Goal: Book appointment/travel/reservation

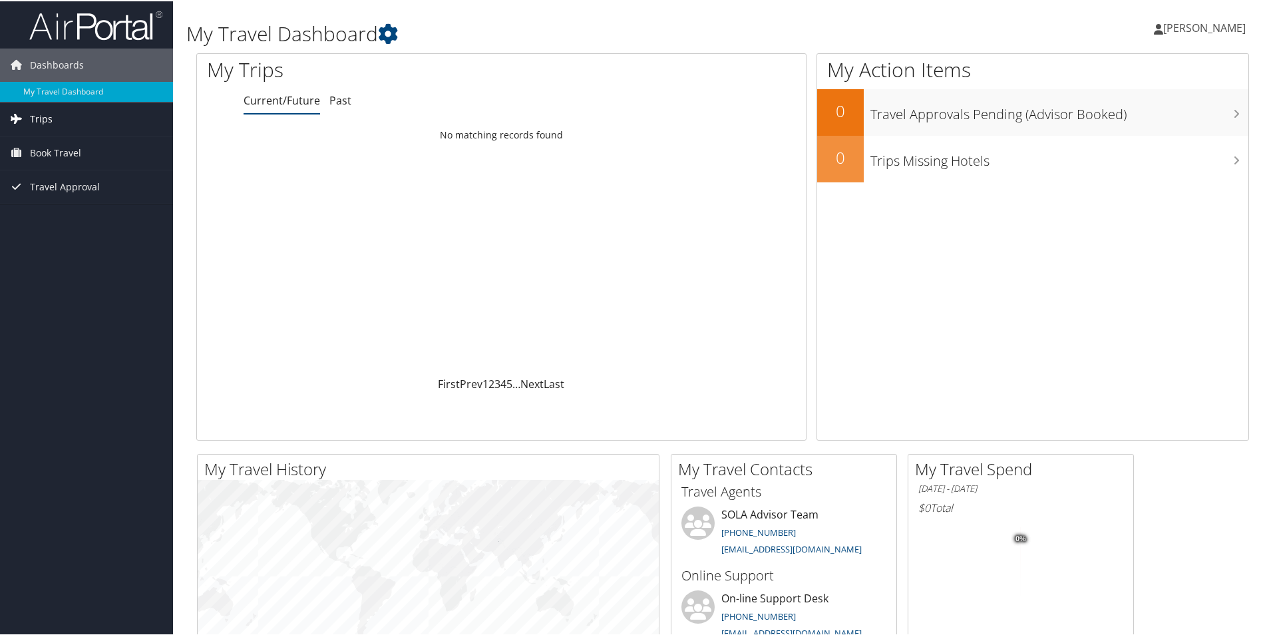
click at [45, 109] on span "Trips" at bounding box center [41, 117] width 23 height 33
click at [105, 136] on link "Current/Future Trips" at bounding box center [86, 144] width 173 height 20
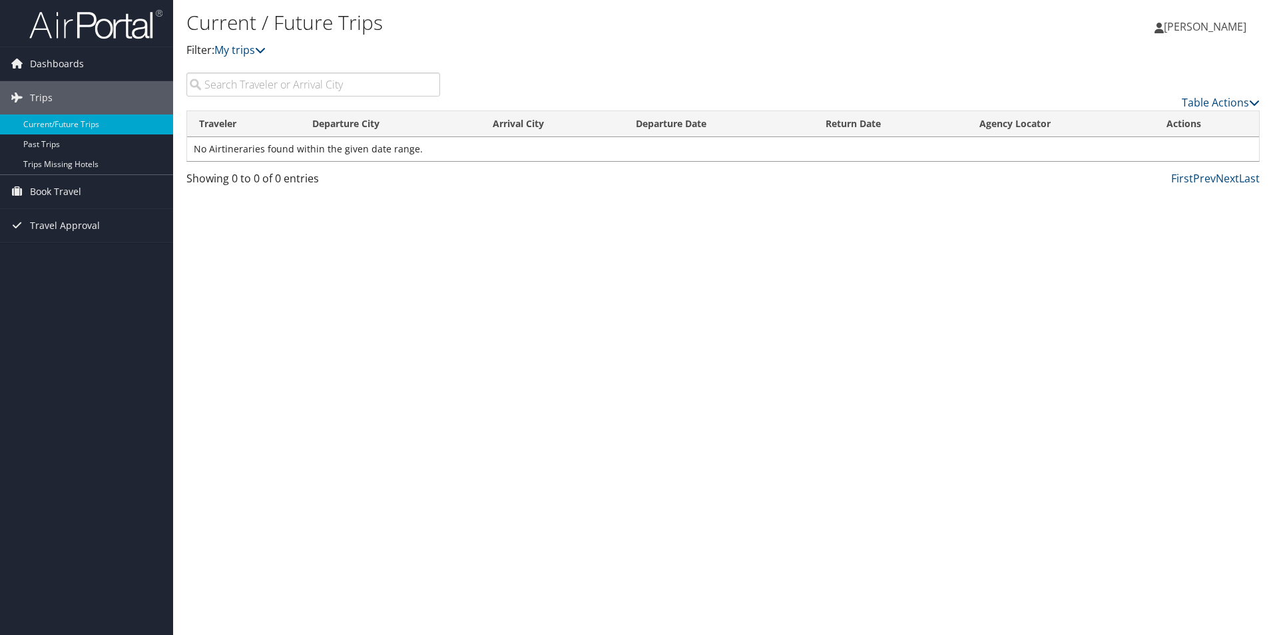
click at [330, 89] on input "search" at bounding box center [313, 85] width 254 height 24
click at [63, 186] on span "Book Travel" at bounding box center [55, 191] width 51 height 33
click at [294, 93] on input "search" at bounding box center [313, 85] width 254 height 24
type input "Shreve"
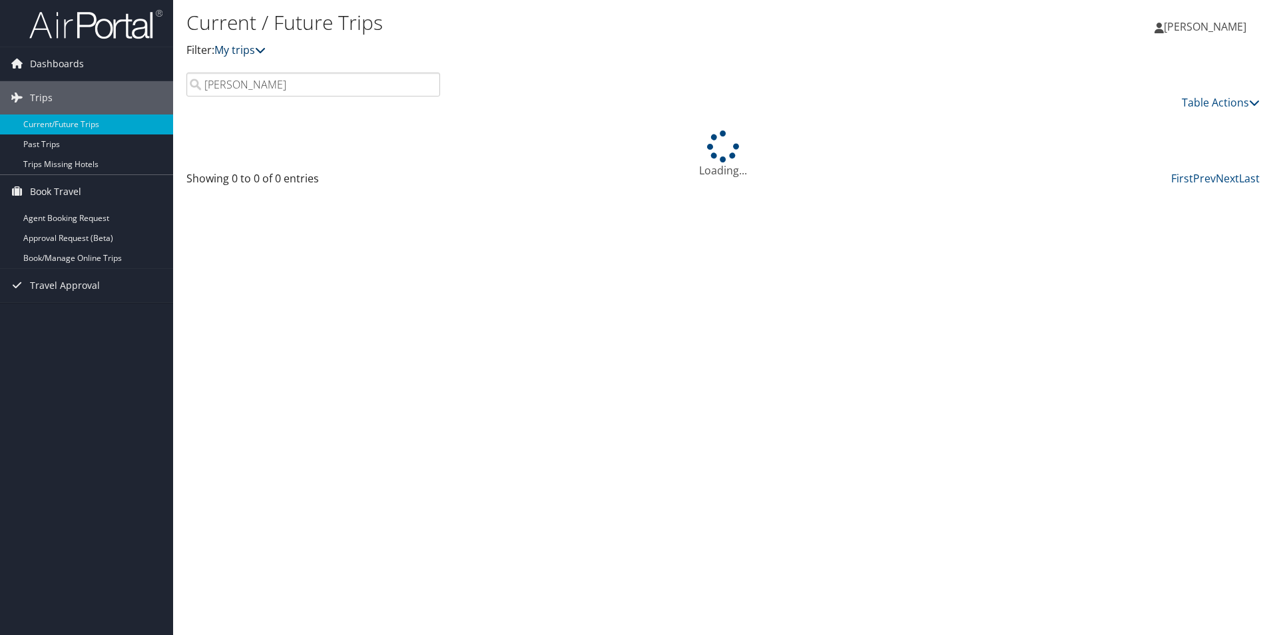
click at [266, 49] on icon at bounding box center [260, 50] width 11 height 11
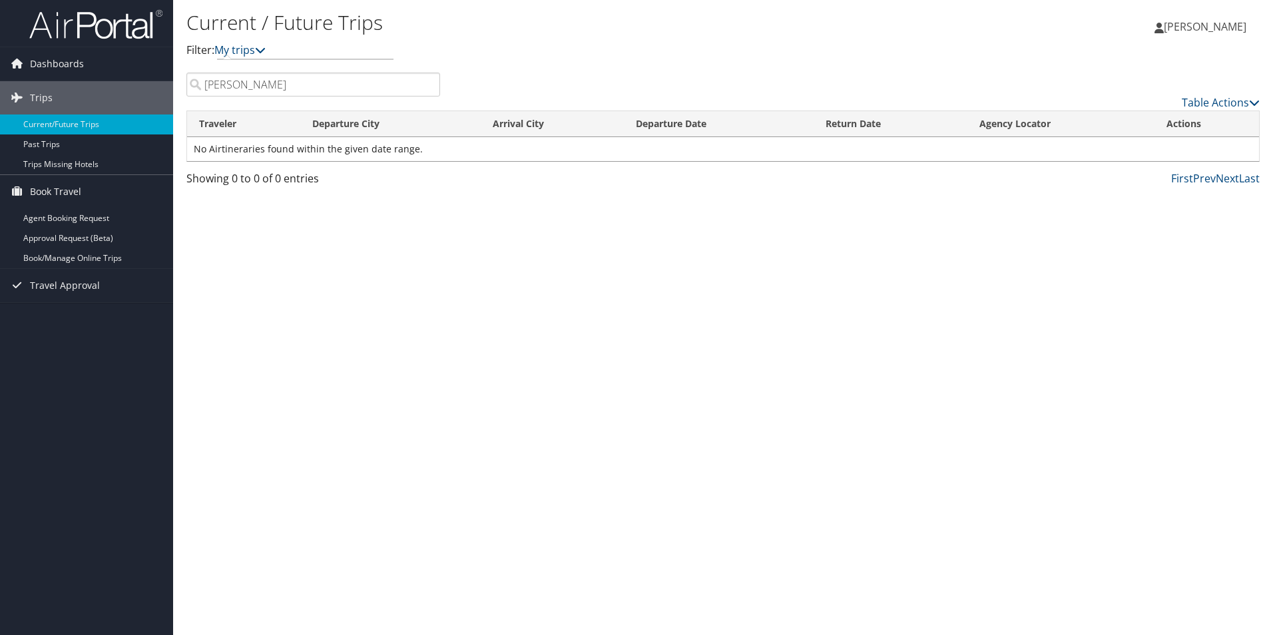
click at [334, 146] on td "No Airtineraries found within the given date range." at bounding box center [723, 149] width 1072 height 24
click at [1221, 99] on link "Table Actions" at bounding box center [1221, 102] width 78 height 15
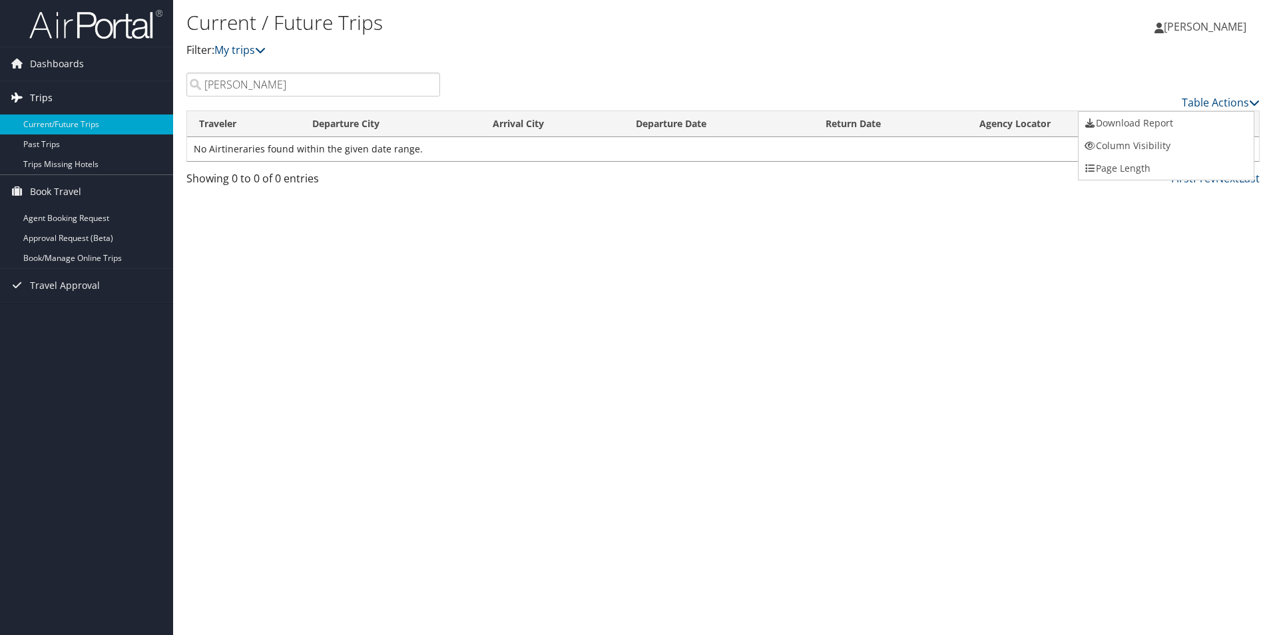
click at [41, 97] on span "Trips" at bounding box center [41, 97] width 23 height 33
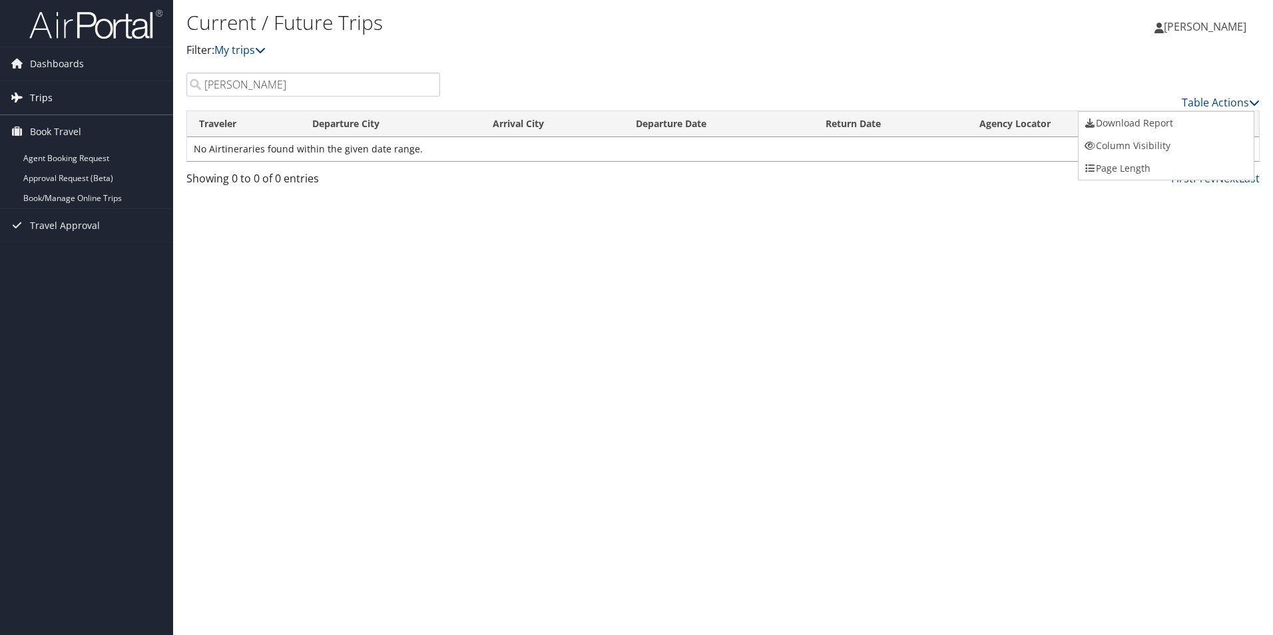
click at [41, 97] on span "Trips" at bounding box center [41, 97] width 23 height 33
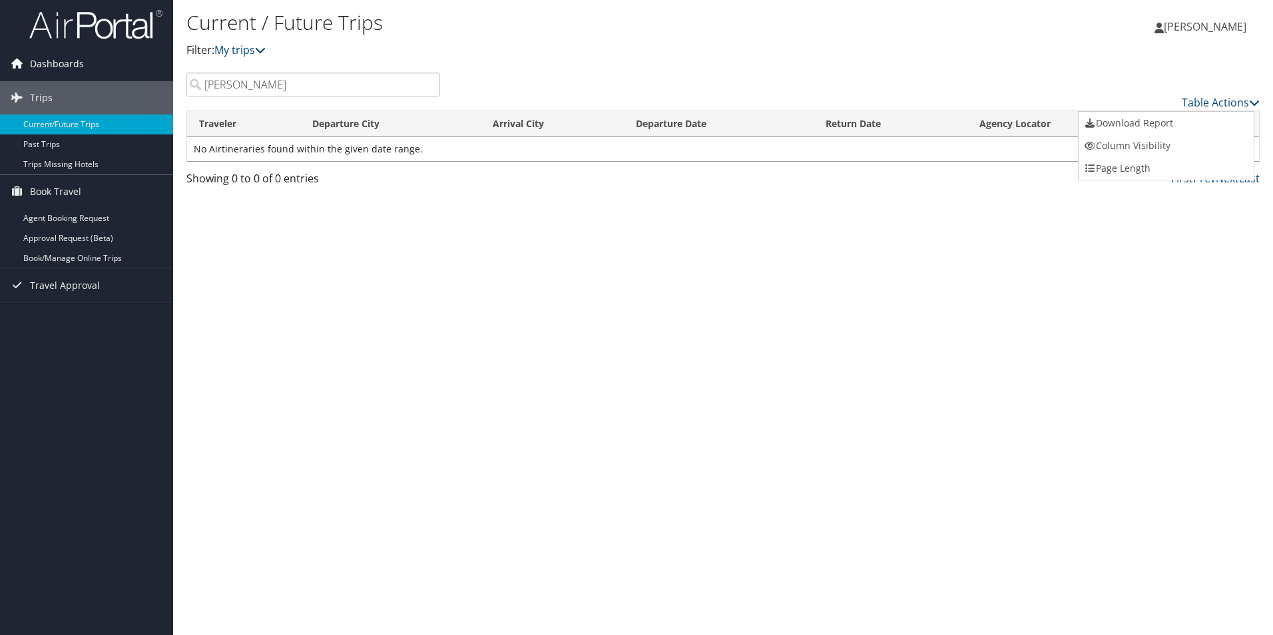
click at [56, 63] on span "Dashboards" at bounding box center [57, 63] width 54 height 33
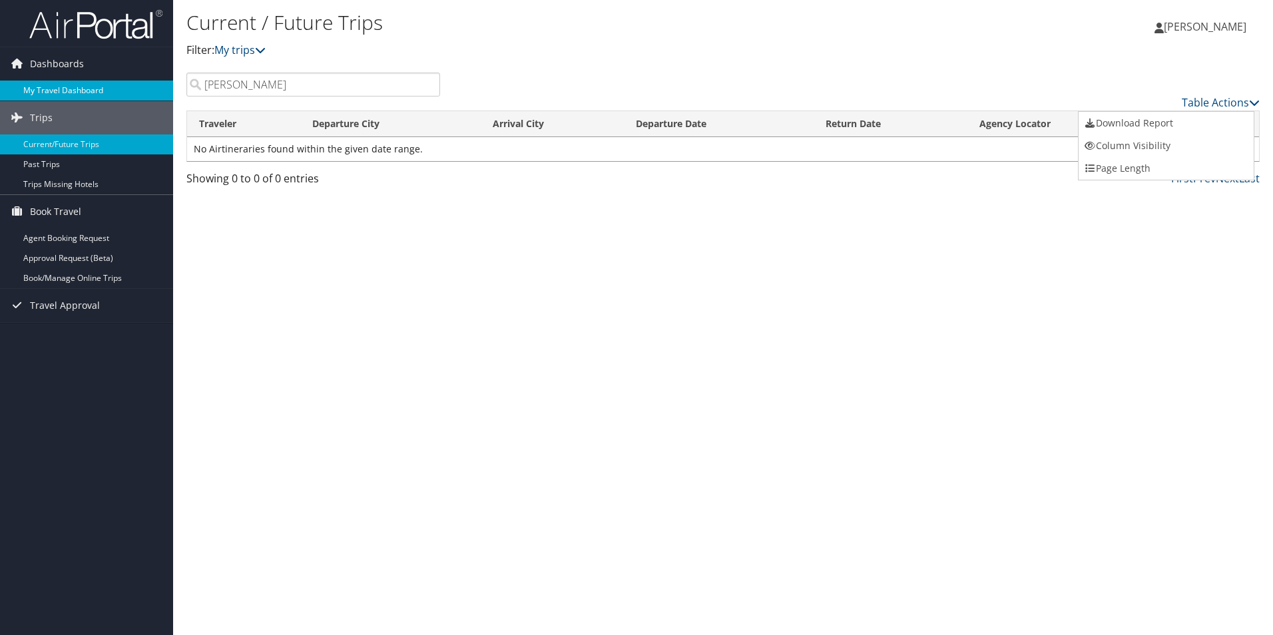
click at [55, 87] on link "My Travel Dashboard" at bounding box center [86, 91] width 173 height 20
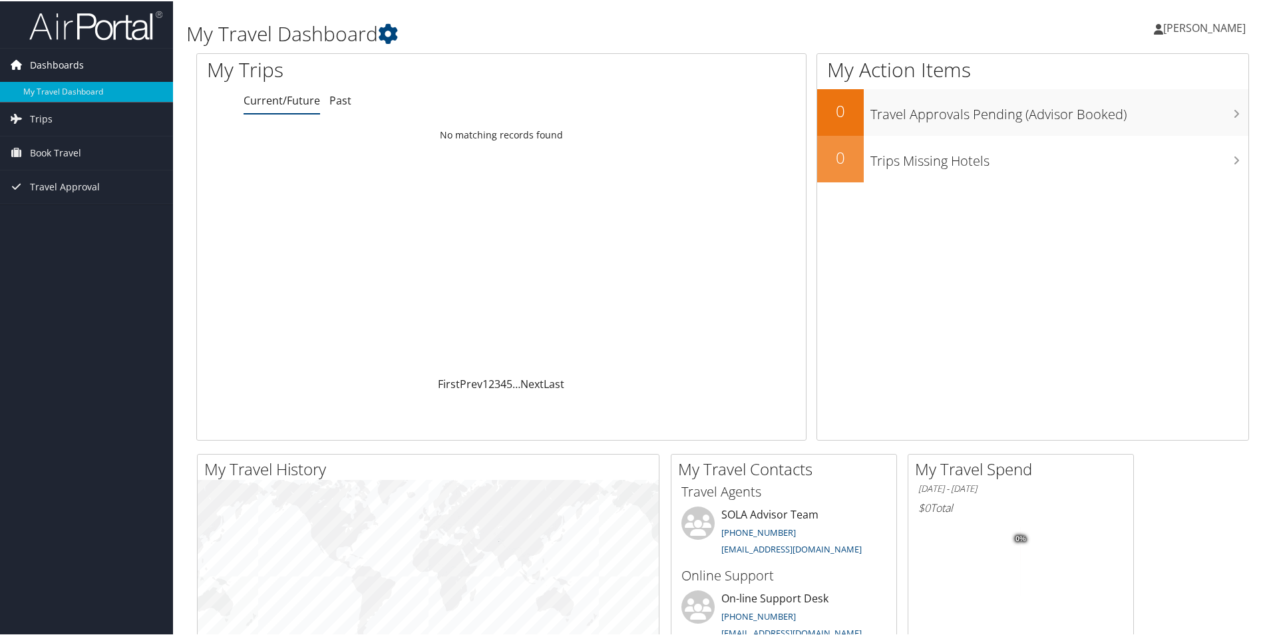
click at [56, 58] on span "Dashboards" at bounding box center [57, 63] width 54 height 33
click at [65, 67] on span "Dashboards" at bounding box center [57, 63] width 54 height 33
click at [41, 120] on span "Trips" at bounding box center [41, 117] width 23 height 33
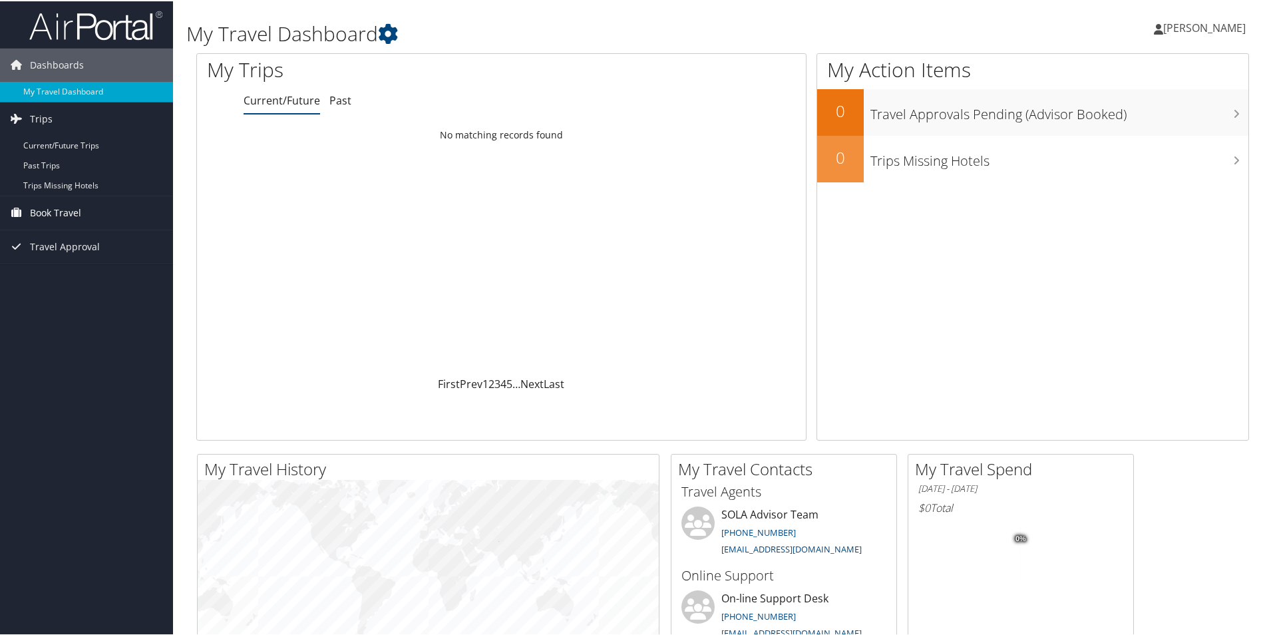
click at [59, 208] on span "Book Travel" at bounding box center [55, 211] width 51 height 33
click at [66, 298] on span "Travel Approval" at bounding box center [65, 305] width 70 height 33
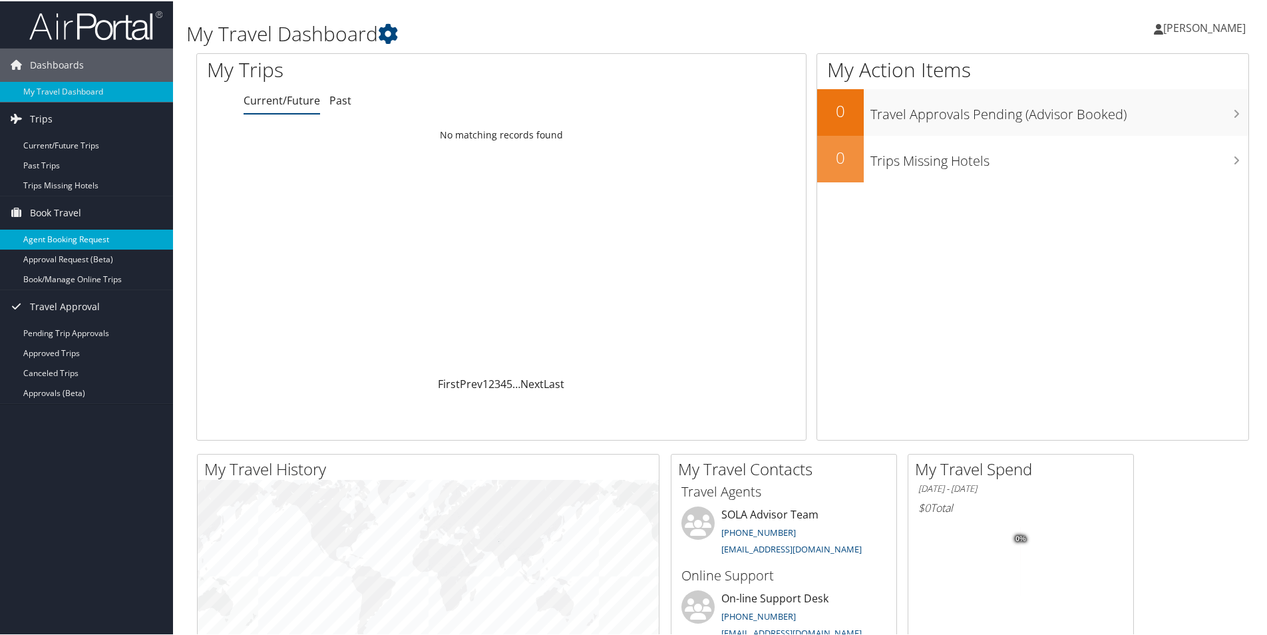
click at [71, 236] on link "Agent Booking Request" at bounding box center [86, 238] width 173 height 20
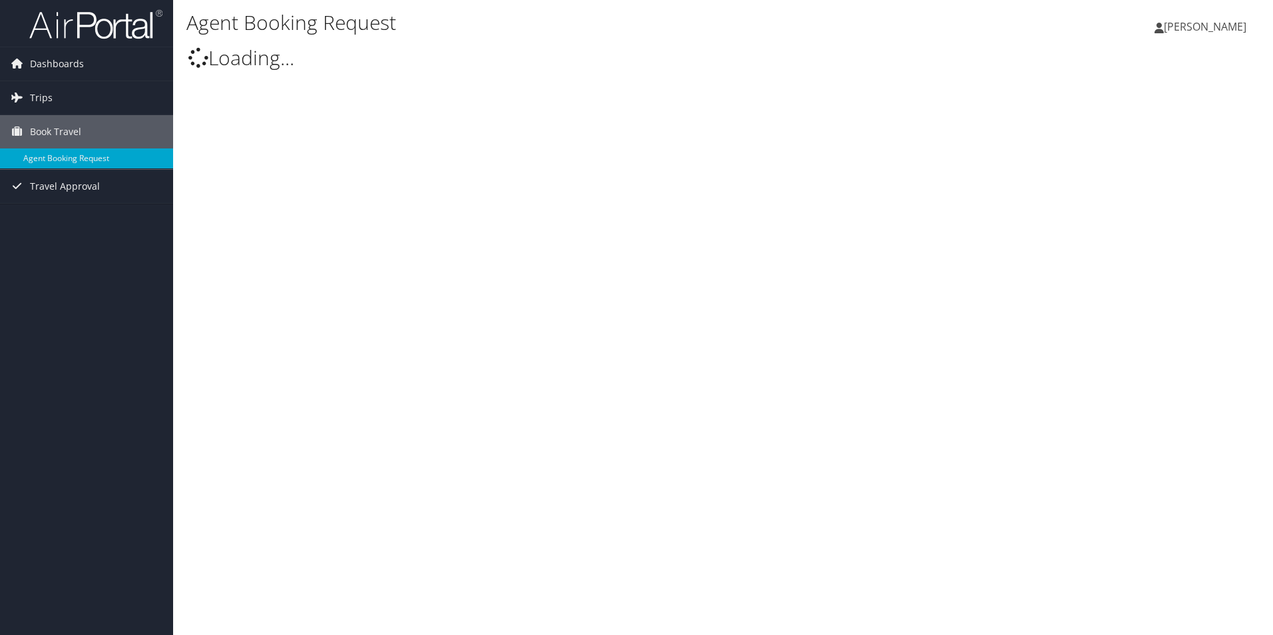
type input "[PERSON_NAME] [PERSON_NAME]"
select select "[EMAIL_ADDRESS][DOMAIN_NAME]"
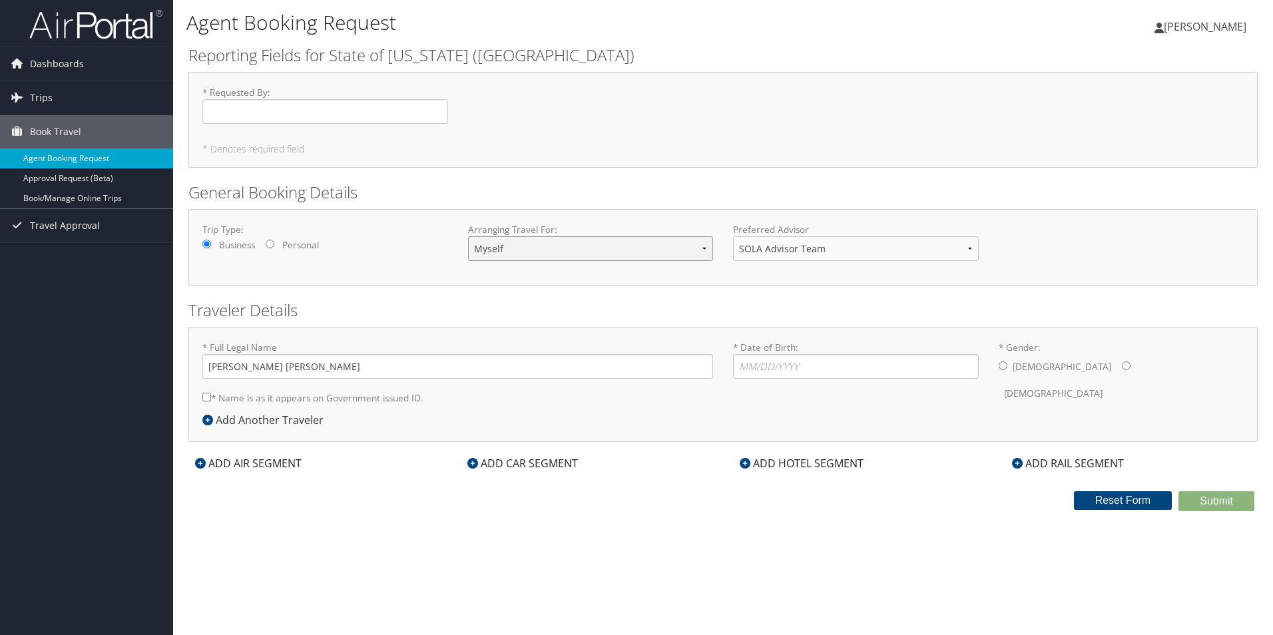
click at [566, 251] on select "Myself Another Traveler Guest Traveler" at bounding box center [591, 248] width 246 height 25
click at [468, 236] on select "Myself Another Traveler Guest Traveler" at bounding box center [591, 248] width 246 height 25
click at [876, 249] on select "SOLA Advisor Team" at bounding box center [856, 248] width 246 height 25
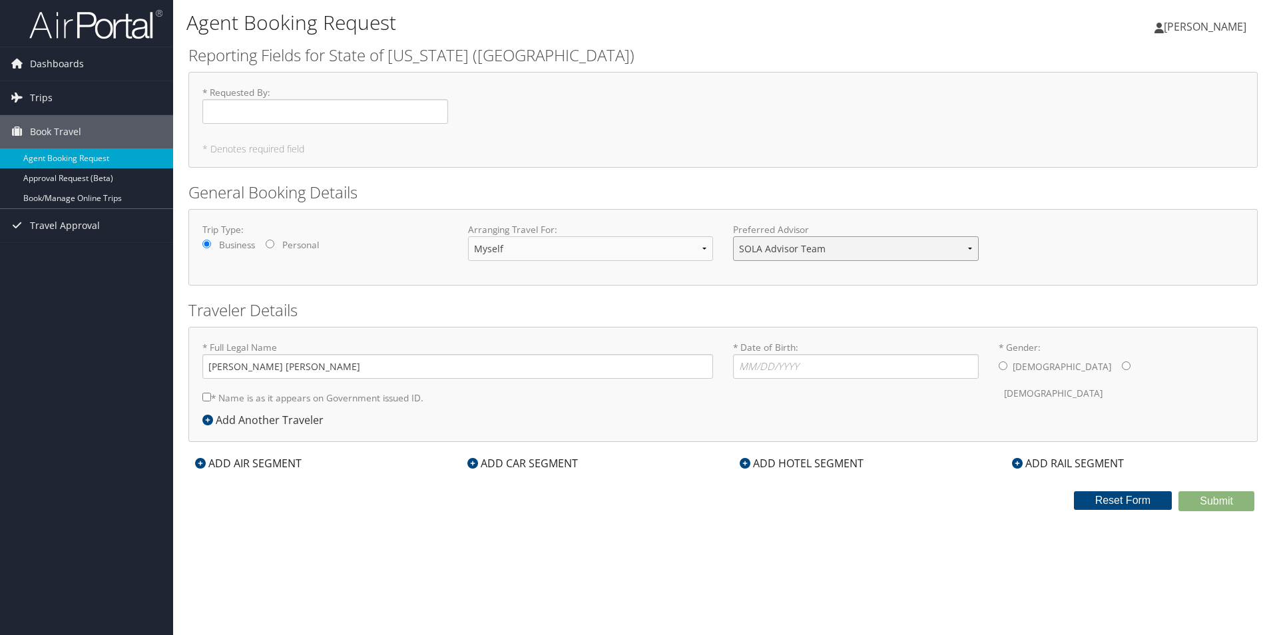
click at [733, 236] on select "SOLA Advisor Team" at bounding box center [856, 248] width 246 height 25
click at [274, 109] on input "* Requested By : Required" at bounding box center [325, 111] width 246 height 25
click at [781, 366] on input "* Date of Birth: Invalid Date" at bounding box center [856, 366] width 246 height 25
type input "08/11/1980"
click at [1122, 363] on input "* Gender: Male Female" at bounding box center [1126, 365] width 9 height 9
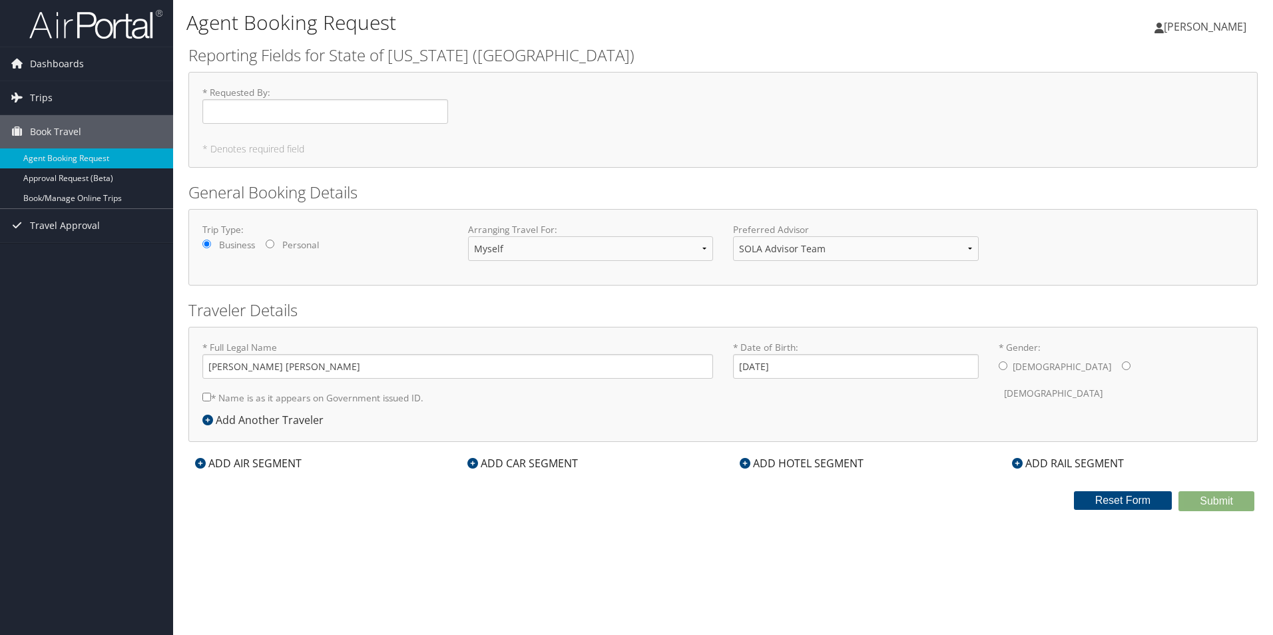
radio input "true"
click at [274, 114] on input "* Requested By : Required" at bounding box center [325, 111] width 246 height 25
type input "[PERSON_NAME]"
click at [246, 462] on div "ADD AIR SEGMENT" at bounding box center [248, 463] width 120 height 16
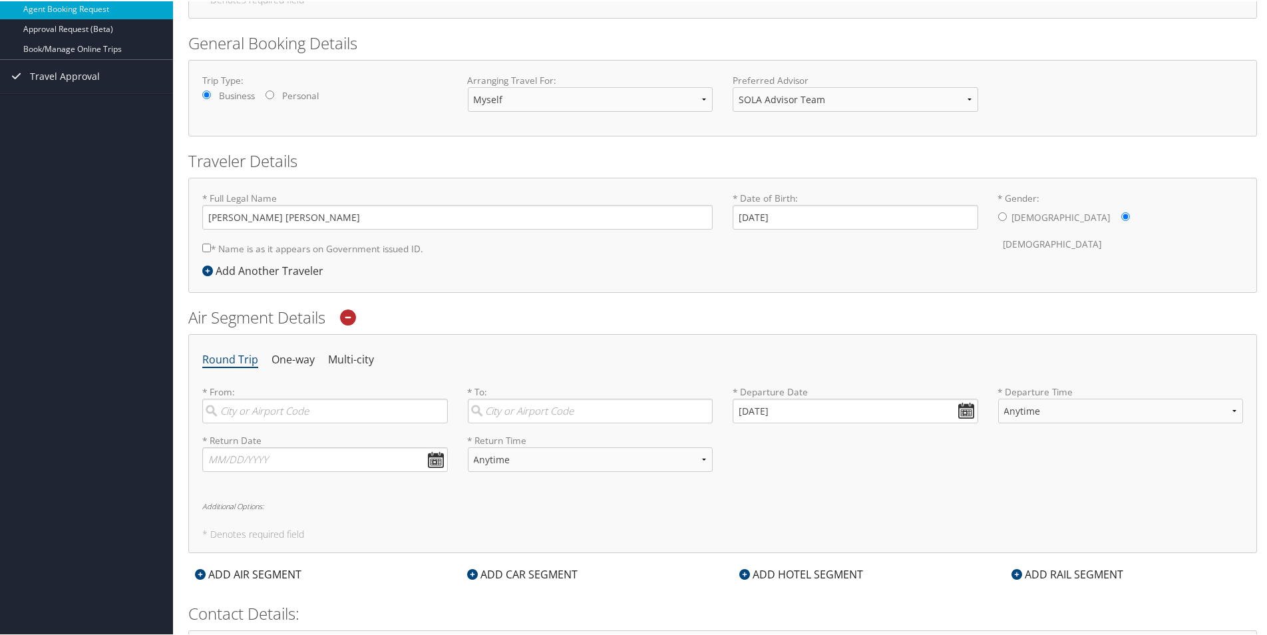
scroll to position [200, 0]
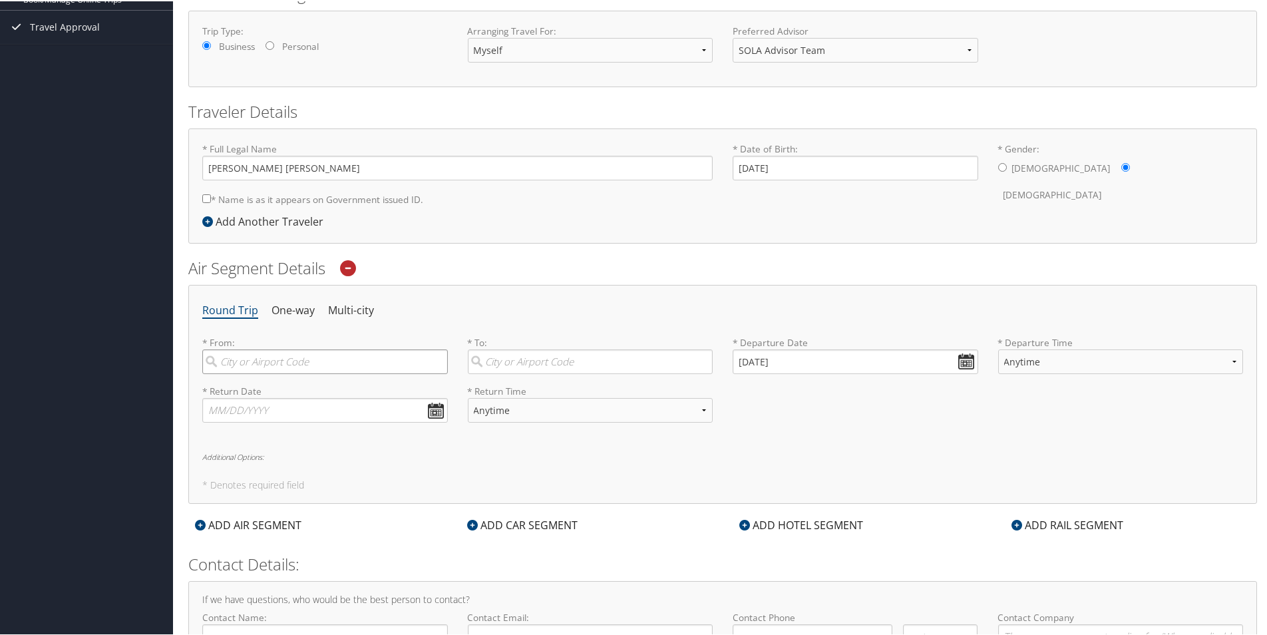
click at [298, 367] on input "search" at bounding box center [325, 360] width 246 height 25
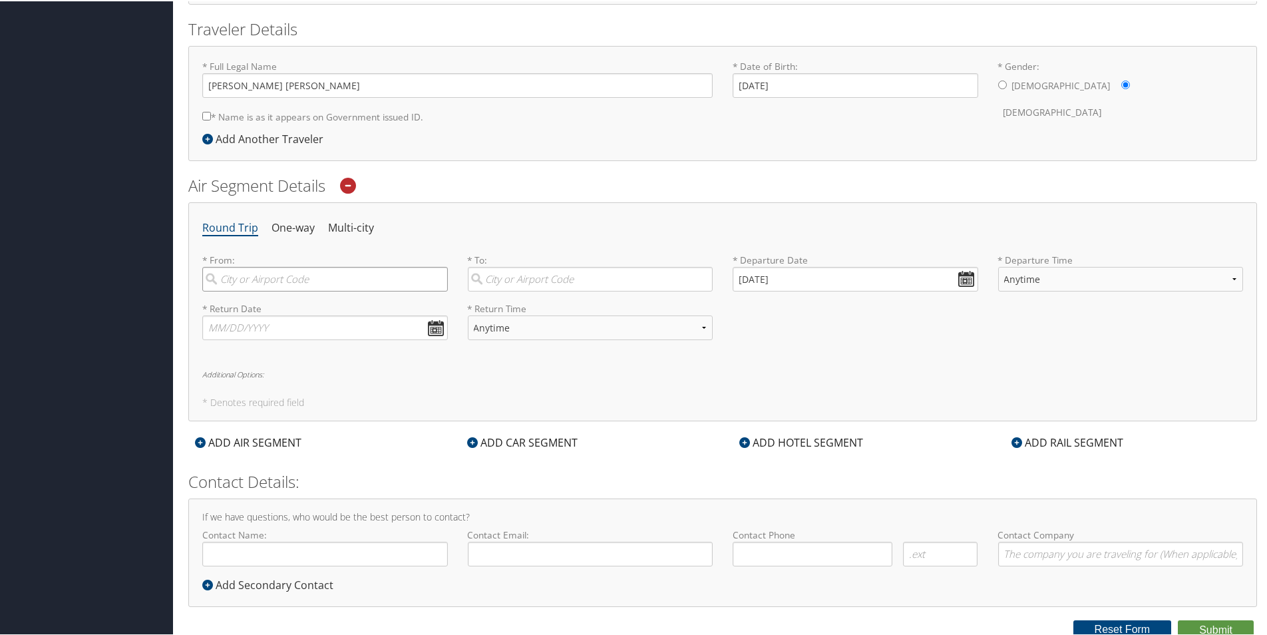
scroll to position [286, 0]
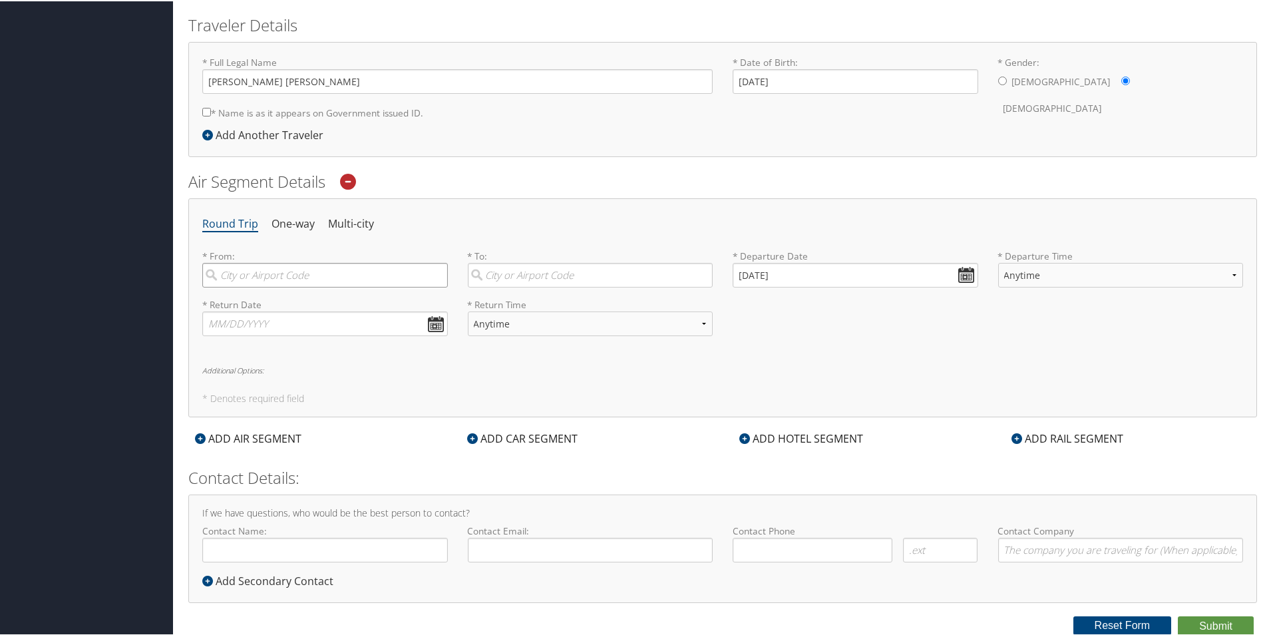
click at [240, 276] on input "search" at bounding box center [325, 274] width 246 height 25
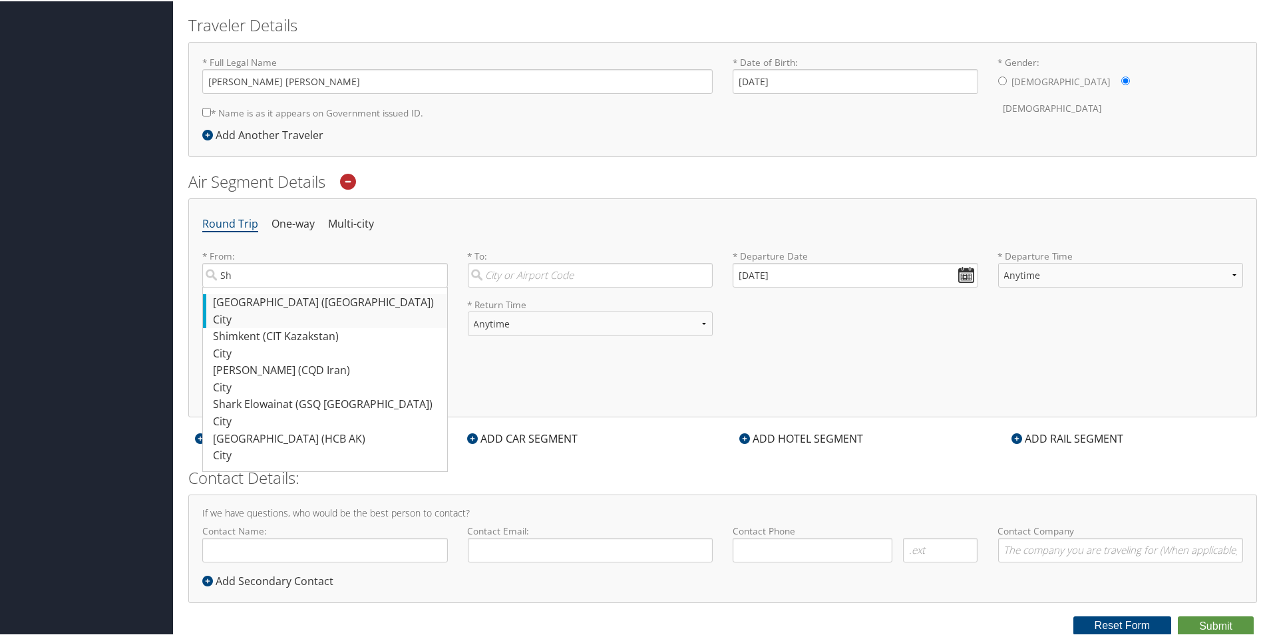
click at [252, 300] on div "Shreveport (BAD LA)" at bounding box center [327, 301] width 228 height 17
click at [252, 286] on input "Sh" at bounding box center [325, 274] width 246 height 25
type input "Shreveport (BAD LA)"
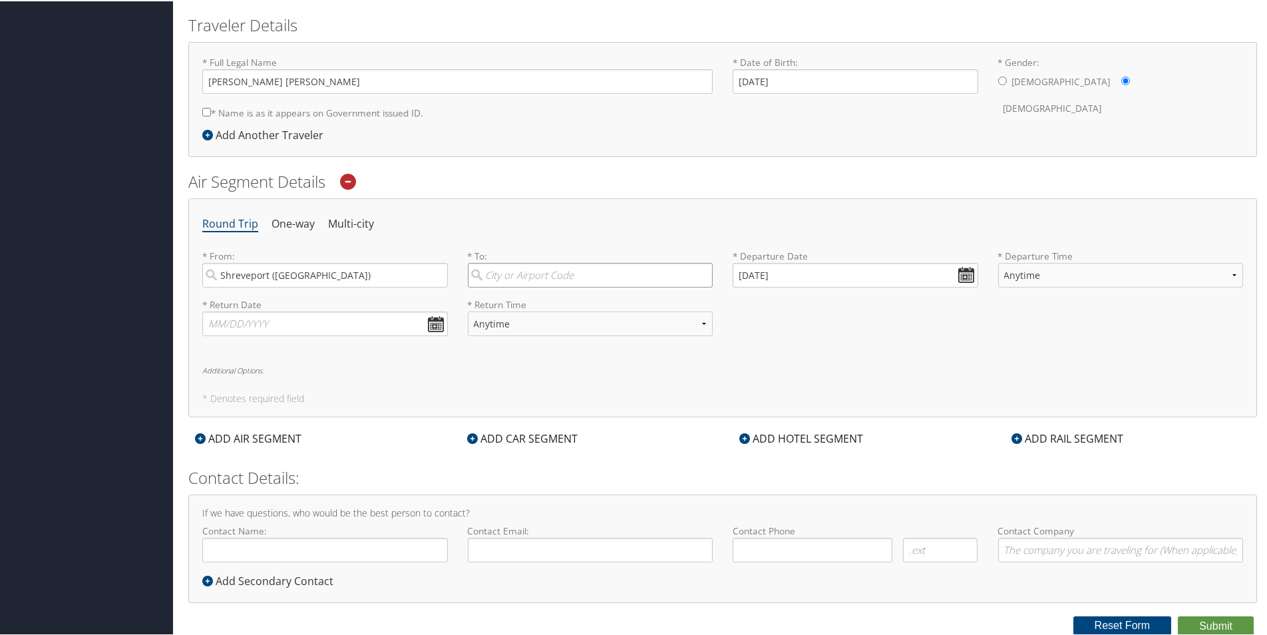
click at [570, 270] on input "search" at bounding box center [591, 274] width 246 height 25
click at [552, 298] on div "Los Angeles (LAX CA)" at bounding box center [593, 301] width 228 height 17
click at [552, 286] on input "lax" at bounding box center [591, 274] width 246 height 25
type input "Los Angeles (LAX CA)"
click at [965, 271] on input "09/09/2025" at bounding box center [856, 274] width 246 height 25
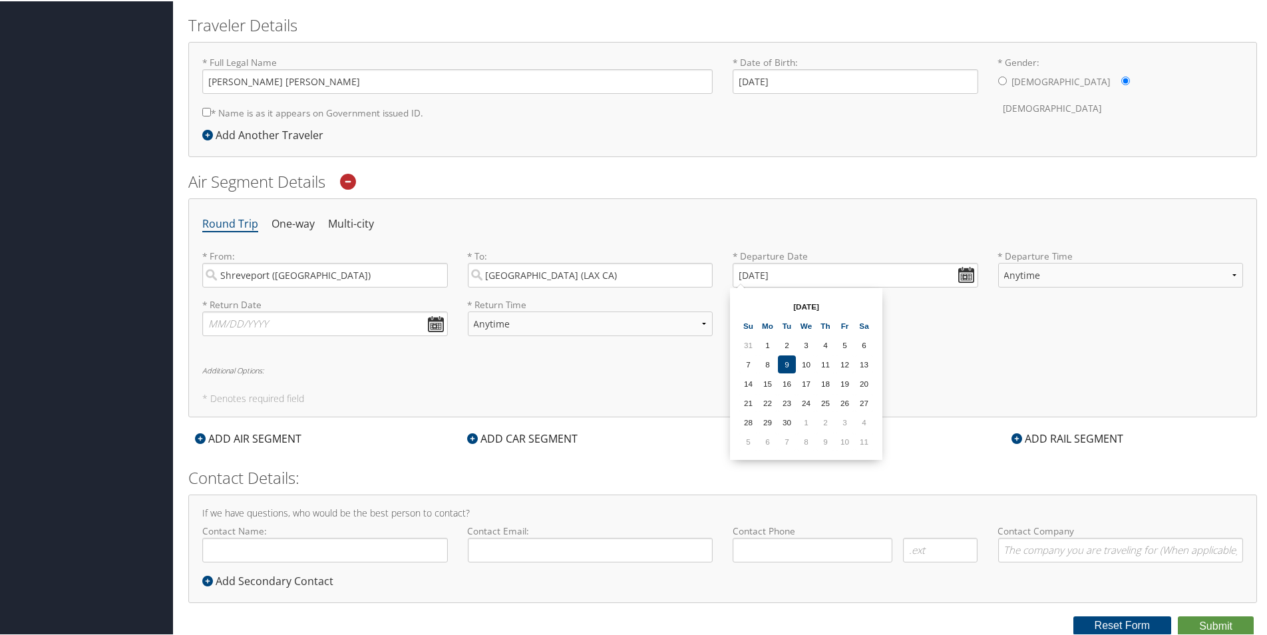
click at [820, 308] on th "Sep 2025" at bounding box center [806, 305] width 95 height 18
click at [967, 274] on input "09/09/2025" at bounding box center [856, 274] width 246 height 25
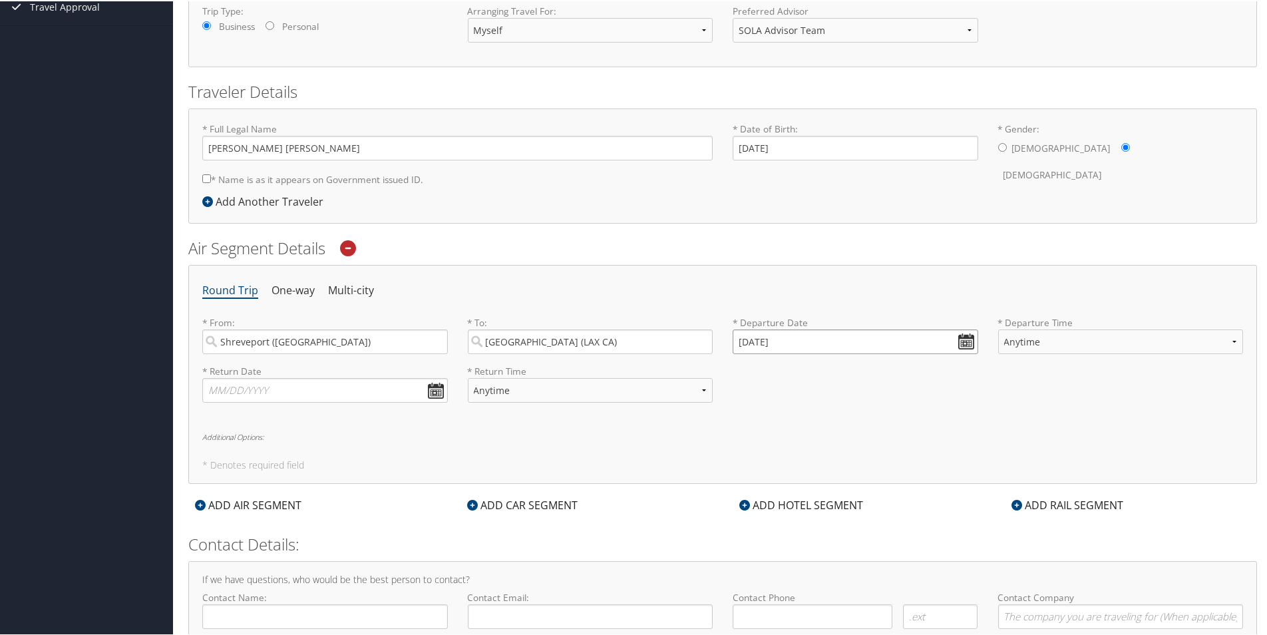
click at [965, 337] on input "09/09/2025" at bounding box center [856, 340] width 246 height 25
click at [857, 450] on td "20" at bounding box center [864, 449] width 18 height 18
click at [955, 336] on input "09/20/2025" at bounding box center [856, 340] width 246 height 25
click at [804, 489] on td "1" at bounding box center [806, 488] width 18 height 18
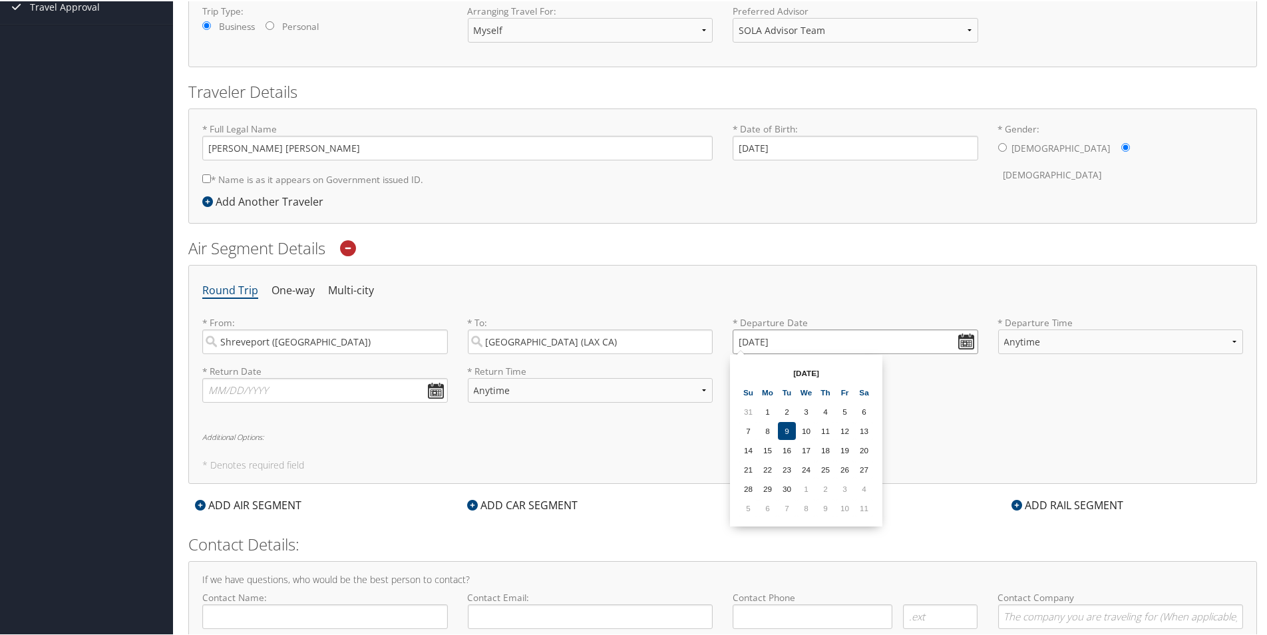
click at [968, 342] on input "10/01/2025" at bounding box center [856, 340] width 246 height 25
click at [863, 507] on td "11" at bounding box center [864, 507] width 18 height 18
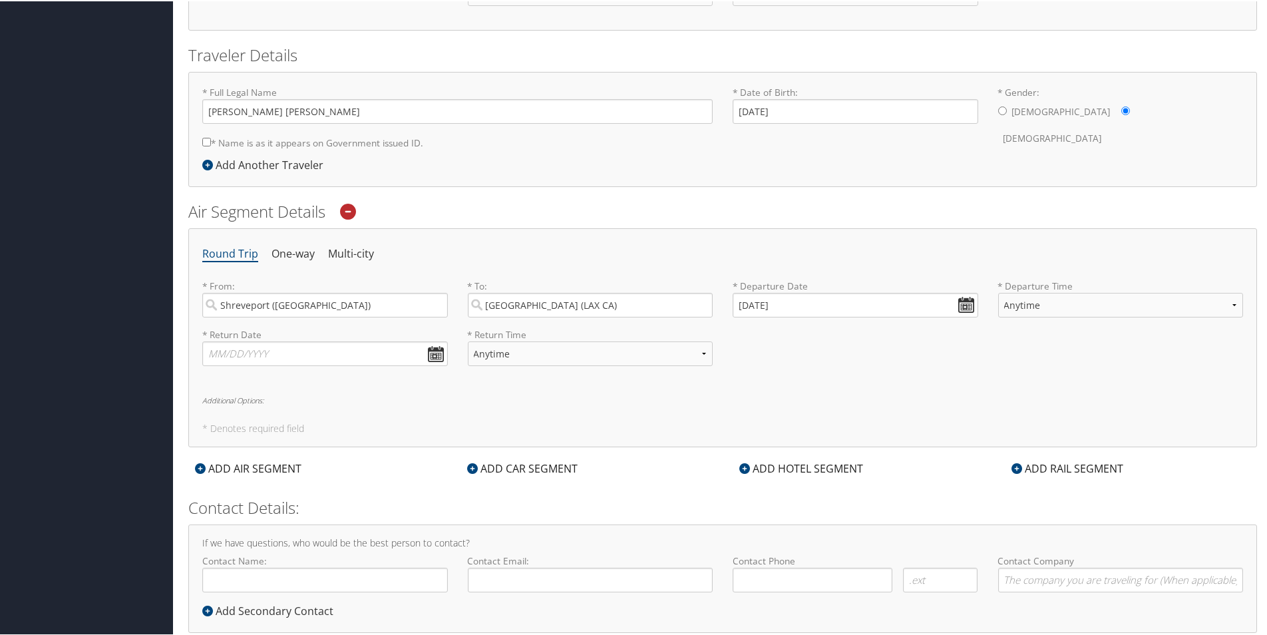
scroll to position [286, 0]
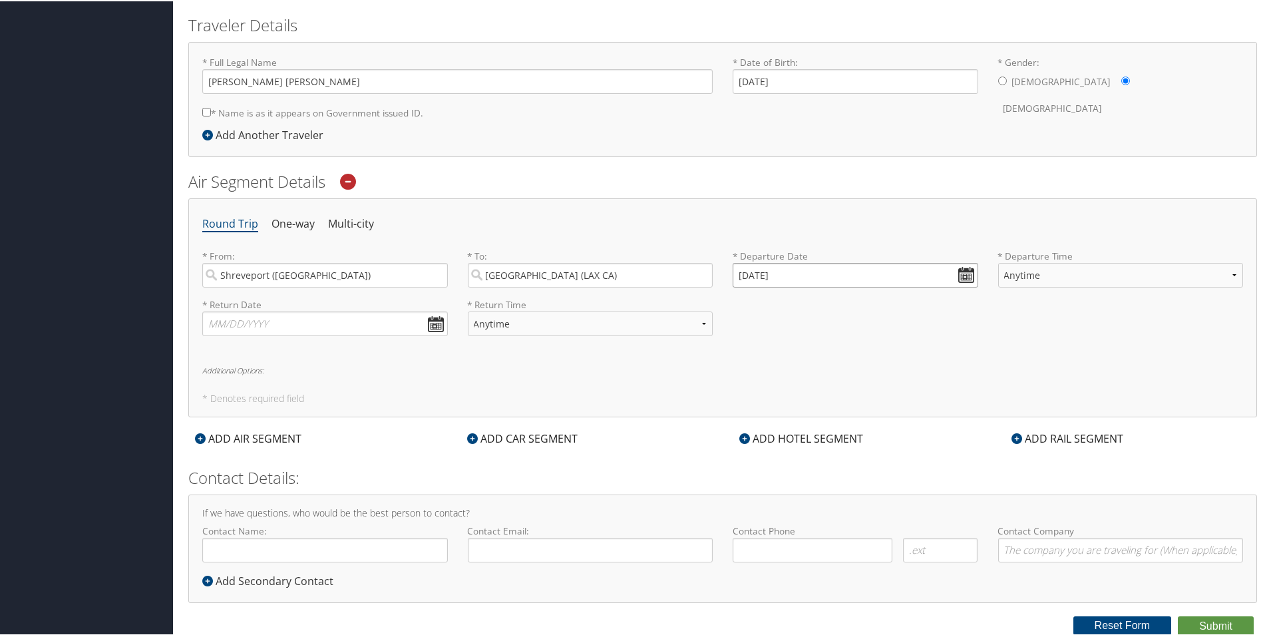
click at [961, 280] on input "10/11/2025" at bounding box center [856, 274] width 246 height 25
click at [866, 304] on th at bounding box center [864, 305] width 18 height 18
click at [865, 402] on td "25" at bounding box center [864, 402] width 18 height 18
type input "10/25/2025"
click at [1225, 276] on select "Anytime Early Morning (5AM-7AM) Morning (7AM-12PM) Afternoon (12PM-5PM) Evening…" at bounding box center [1121, 274] width 246 height 25
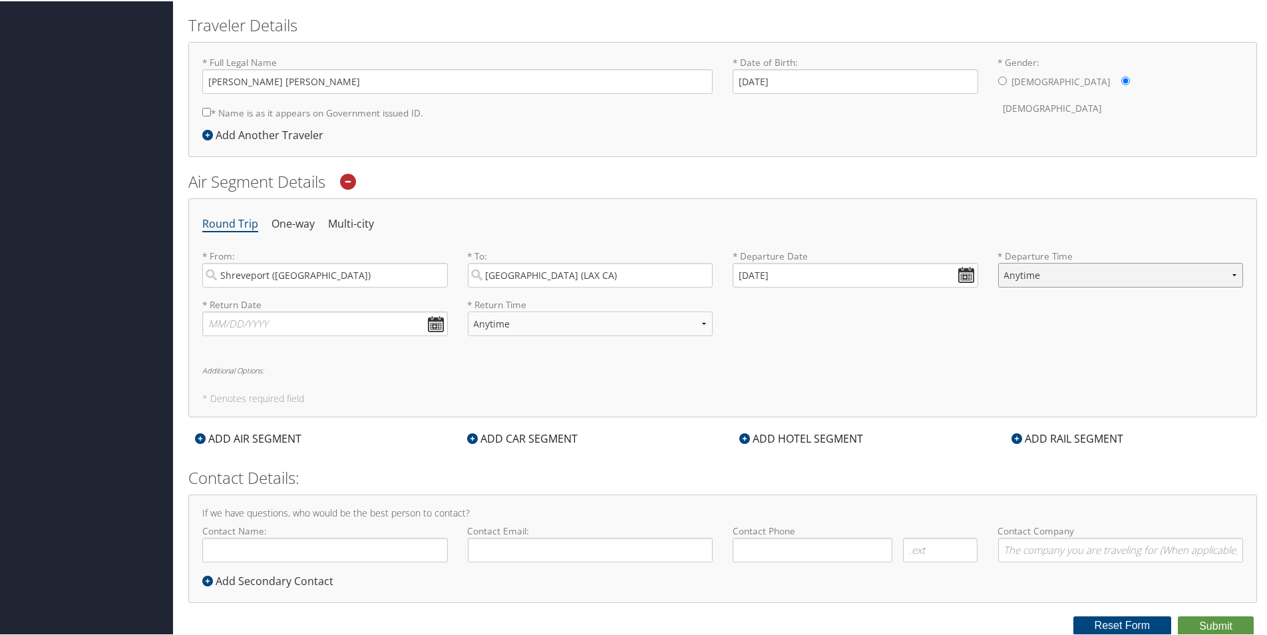
select select "12PM-5PM"
click at [998, 262] on select "Anytime Early Morning (5AM-7AM) Morning (7AM-12PM) Afternoon (12PM-5PM) Evening…" at bounding box center [1121, 274] width 246 height 25
click at [428, 324] on input "text" at bounding box center [325, 322] width 246 height 25
click at [340, 352] on th at bounding box center [336, 354] width 18 height 18
click at [270, 470] on td "29" at bounding box center [279, 470] width 18 height 18
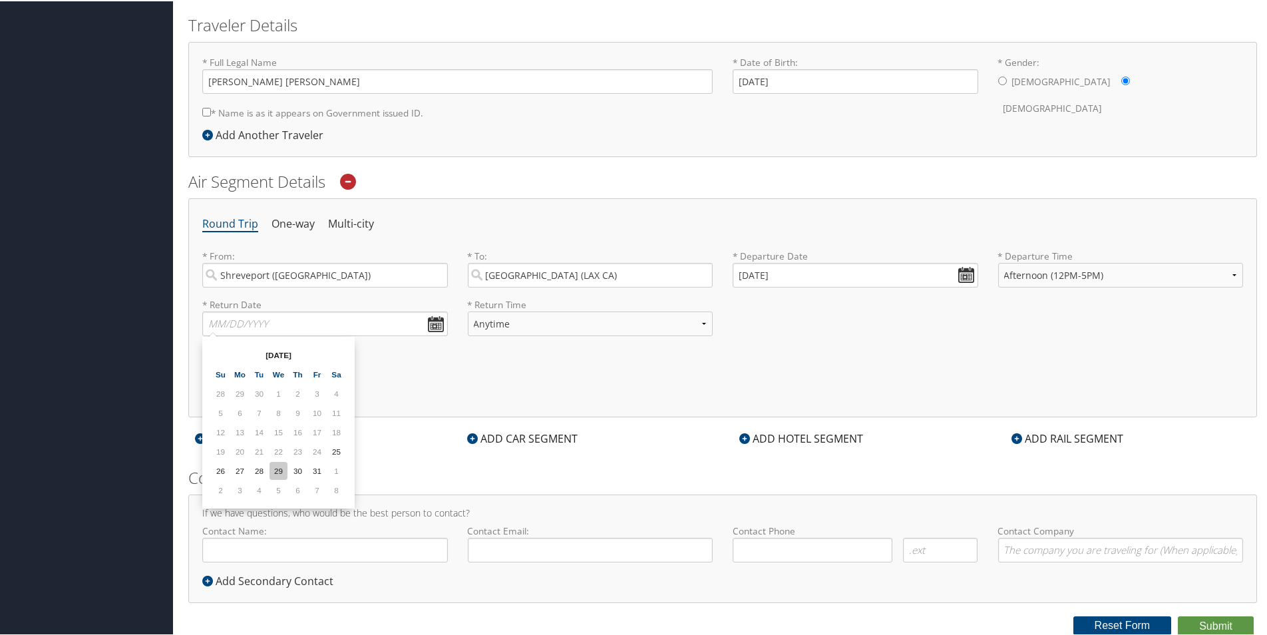
type input "10/29/2025"
click at [703, 326] on select "Anytime Early Morning (5AM-7AM) Morning (7AM-12PM) Afternoon (12PM-5PM) Evening…" at bounding box center [591, 322] width 246 height 25
click at [863, 335] on div "* Return Date 10/29/2025 Dates must be valid * Return Time Anytime Early Mornin…" at bounding box center [722, 321] width 1061 height 49
click at [1217, 625] on button "Submit" at bounding box center [1216, 625] width 76 height 20
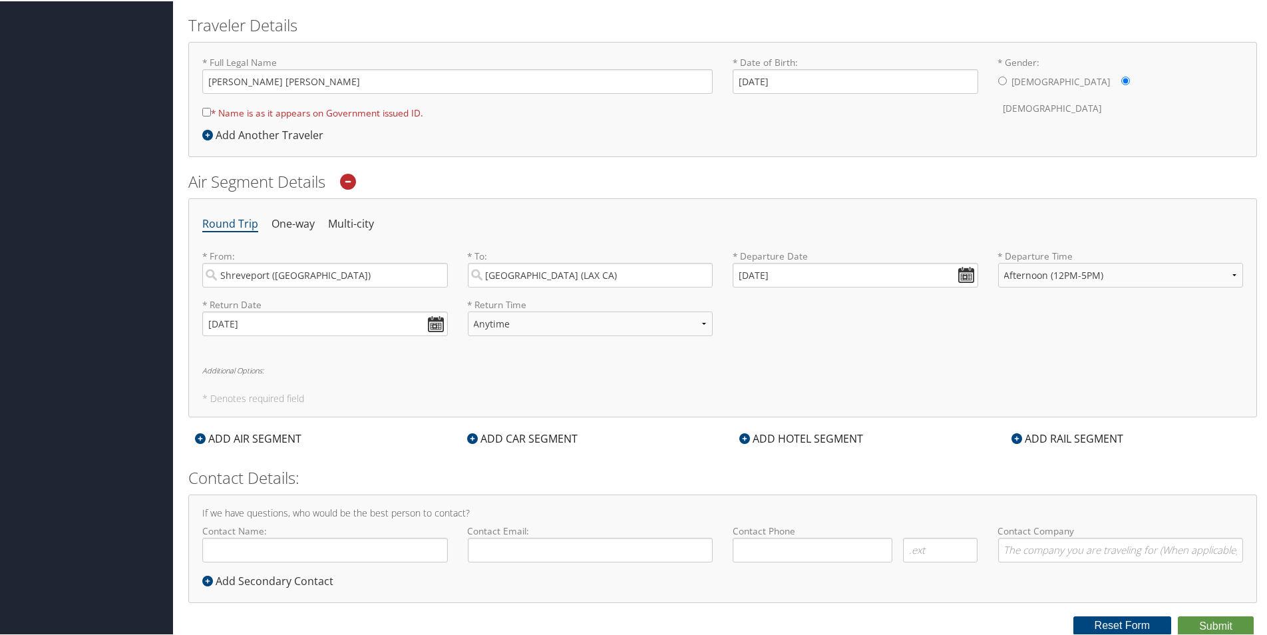
click at [206, 111] on input "* Name is as it appears on Government issued ID." at bounding box center [206, 111] width 9 height 9
checkbox input "true"
click at [1199, 621] on button "Submit" at bounding box center [1216, 625] width 76 height 20
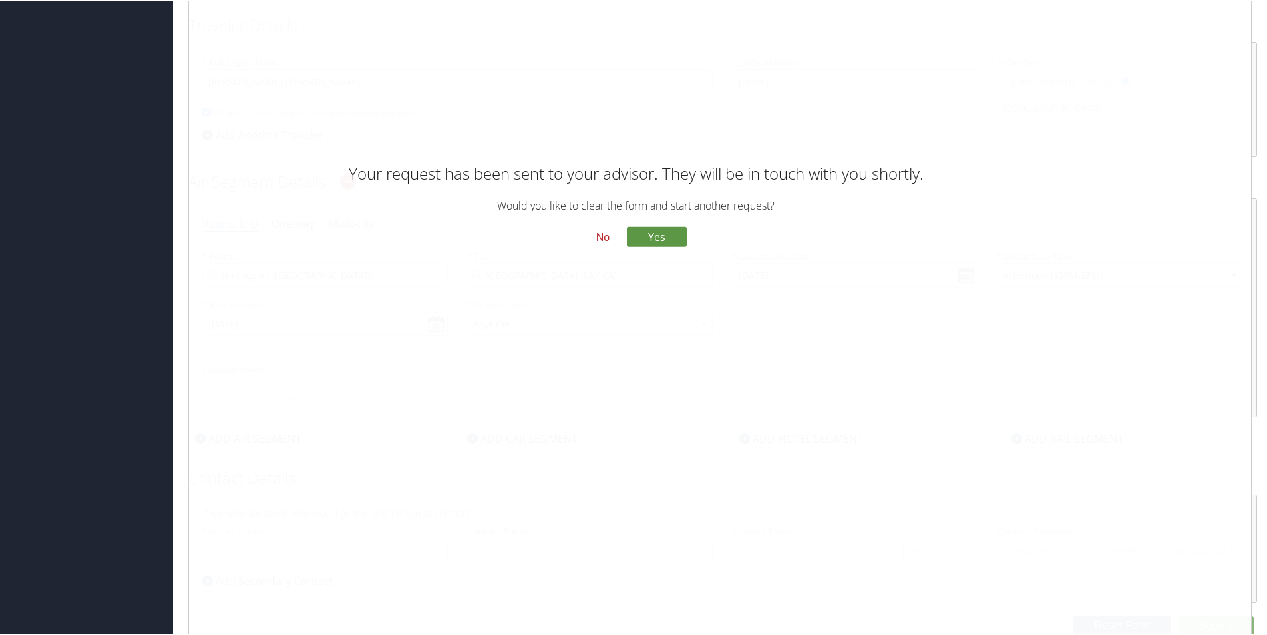
click at [598, 242] on button "No" at bounding box center [603, 236] width 35 height 23
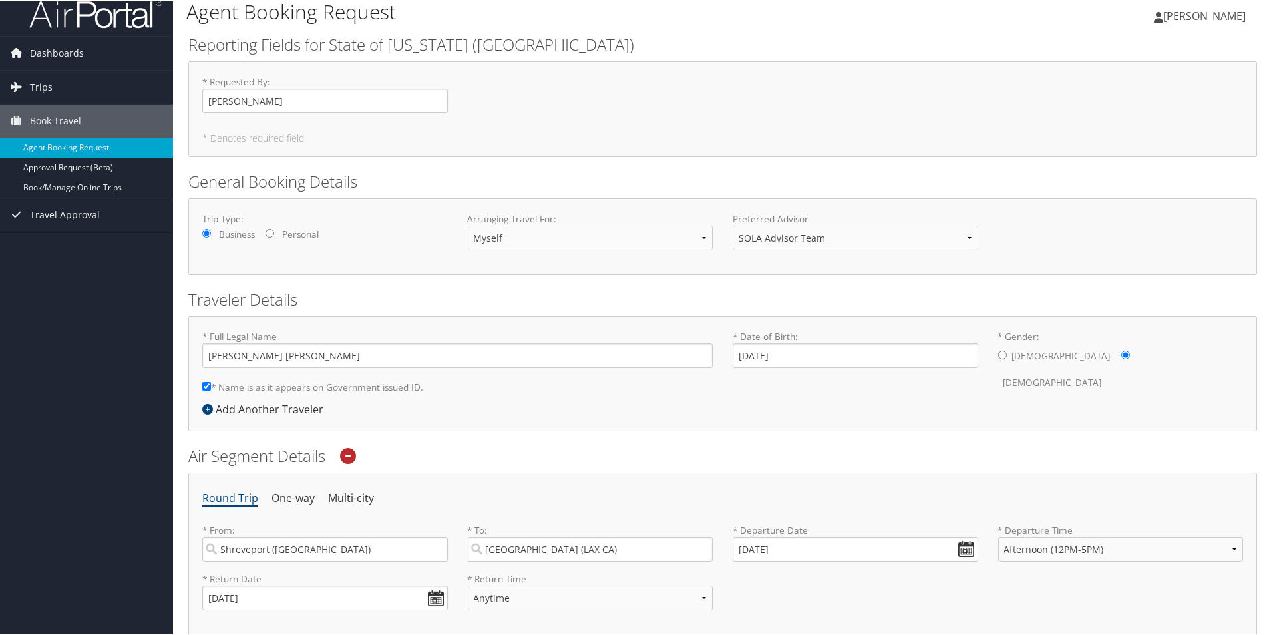
scroll to position [0, 0]
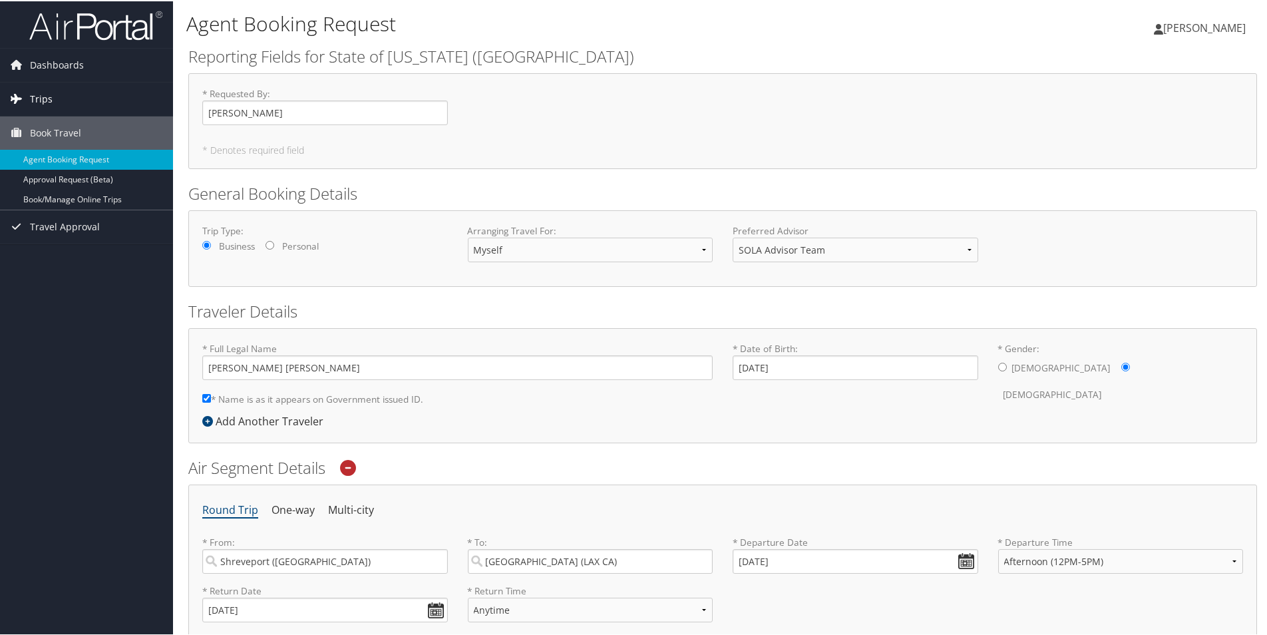
click at [65, 98] on link "Trips" at bounding box center [86, 97] width 173 height 33
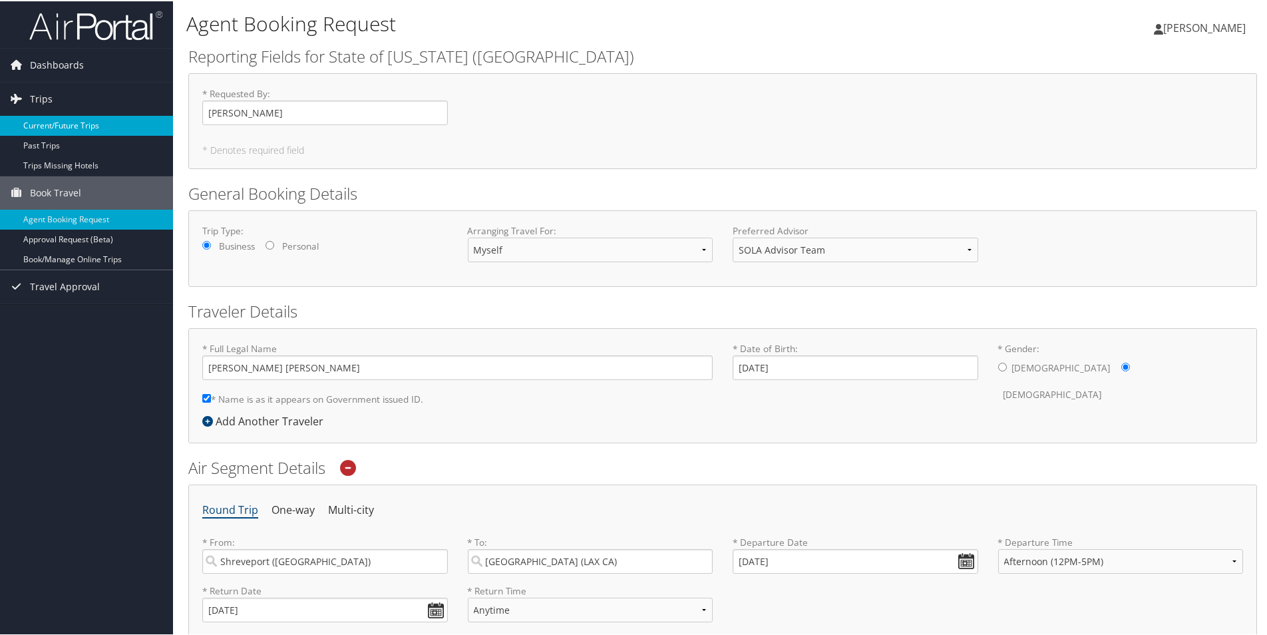
click at [62, 117] on link "Current/Future Trips" at bounding box center [86, 124] width 173 height 20
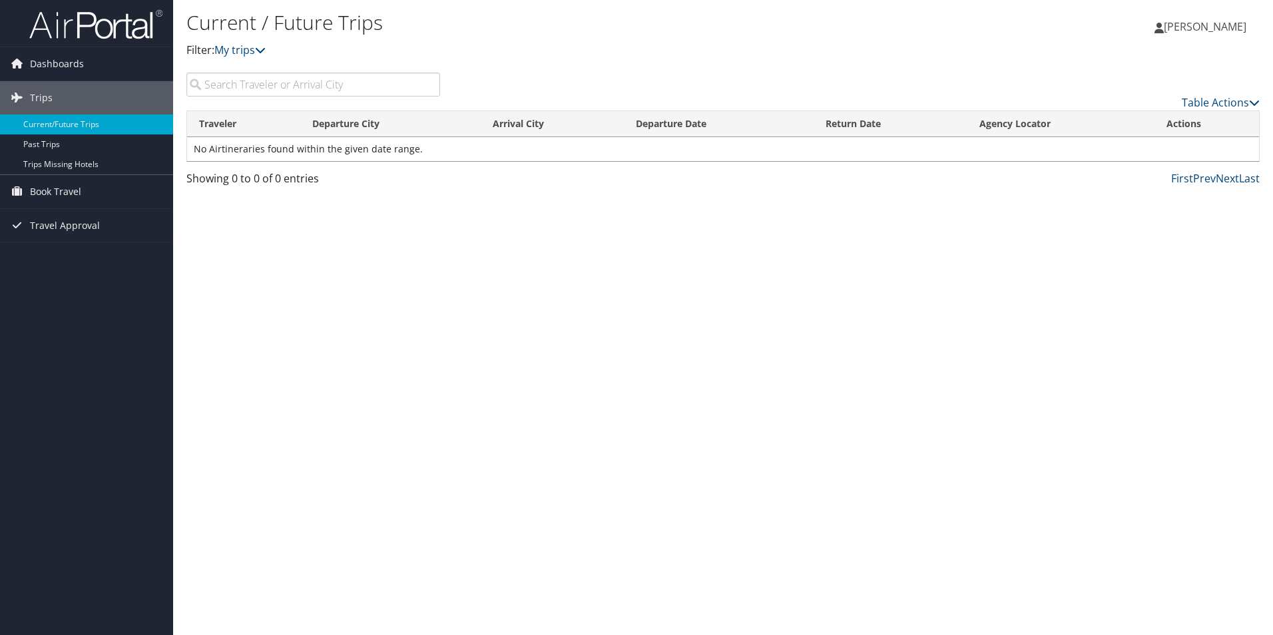
click at [198, 146] on td "No Airtineraries found within the given date range." at bounding box center [723, 149] width 1072 height 24
click at [320, 156] on td "No Airtineraries found within the given date range." at bounding box center [723, 149] width 1072 height 24
click at [58, 142] on link "Past Trips" at bounding box center [86, 144] width 173 height 20
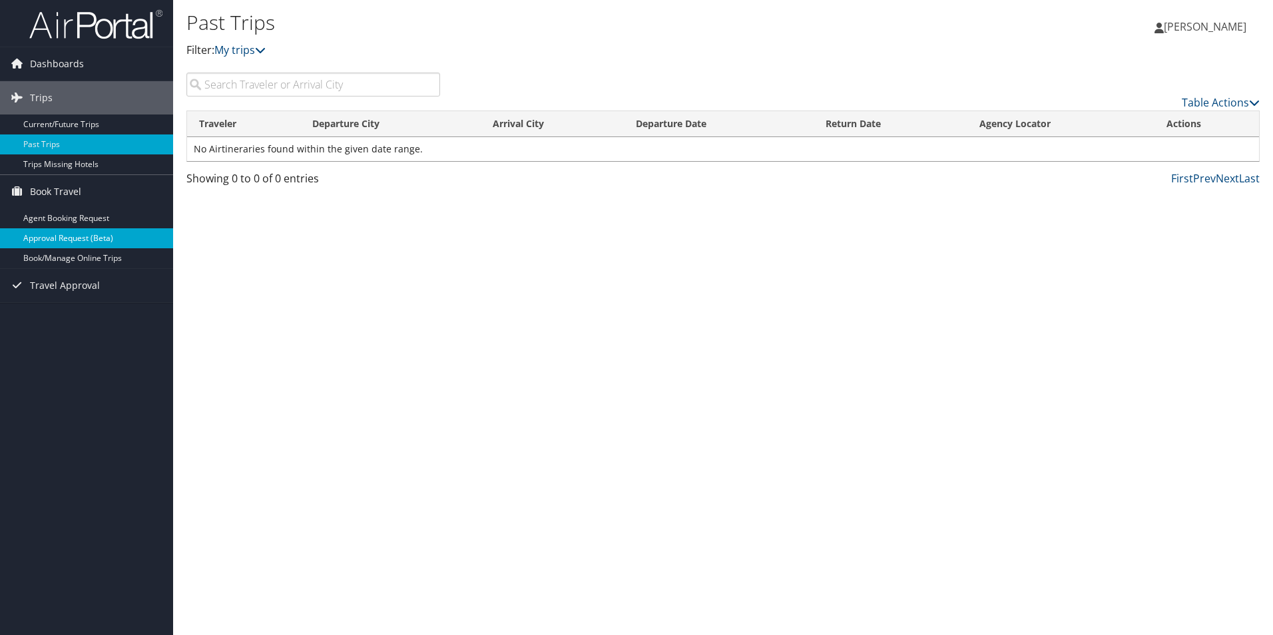
click at [85, 240] on link "Approval Request (Beta)" at bounding box center [86, 238] width 173 height 20
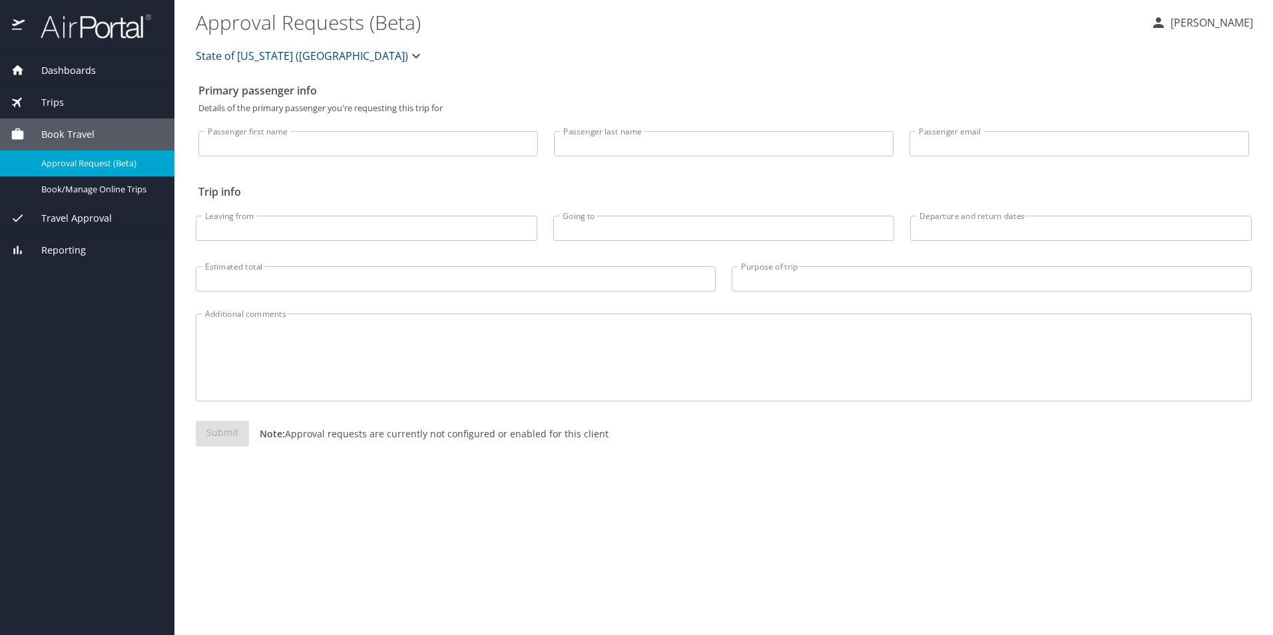
click at [337, 155] on input "Passenger first name" at bounding box center [367, 143] width 339 height 25
click at [271, 140] on input "Passenger first name" at bounding box center [367, 143] width 339 height 25
type input "[PERSON_NAME]"
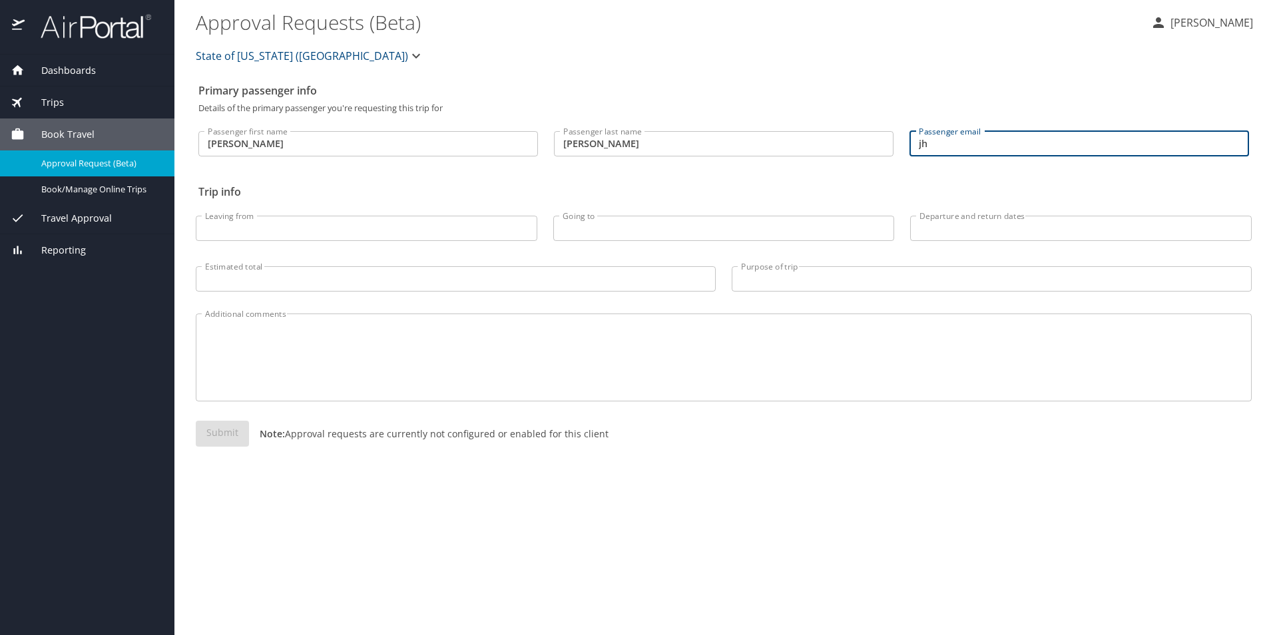
type input "[EMAIL_ADDRESS][DOMAIN_NAME]"
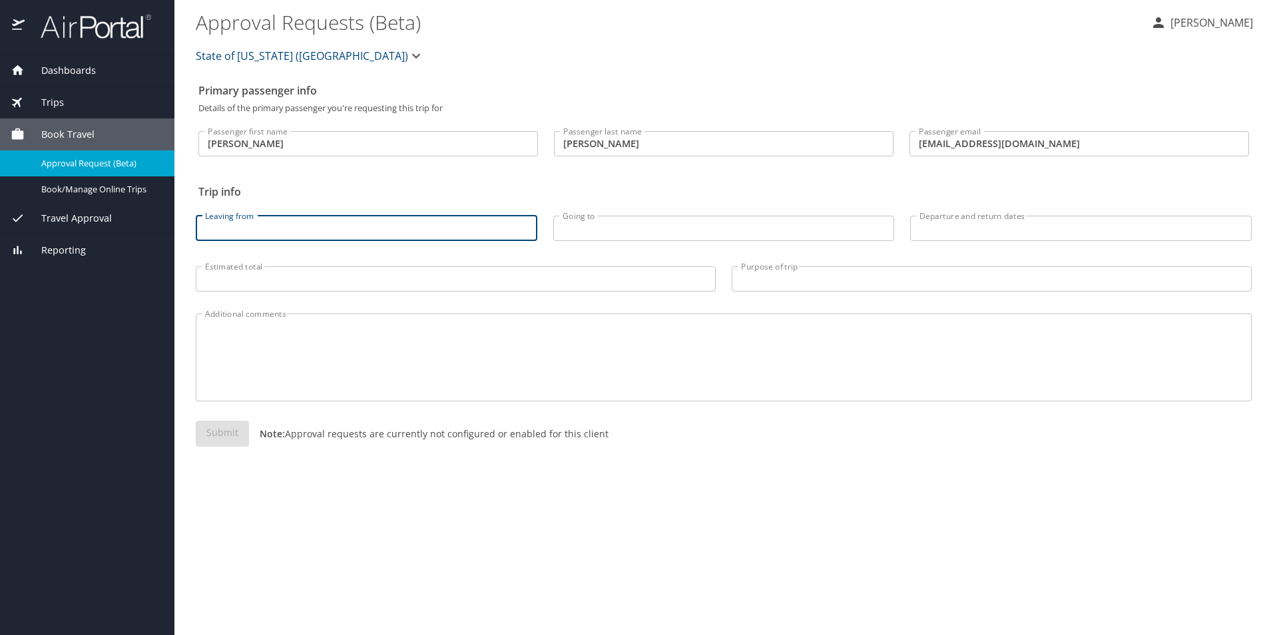
click at [279, 222] on input "Leaving from" at bounding box center [366, 228] width 341 height 25
type input "[GEOGRAPHIC_DATA], [GEOGRAPHIC_DATA]"
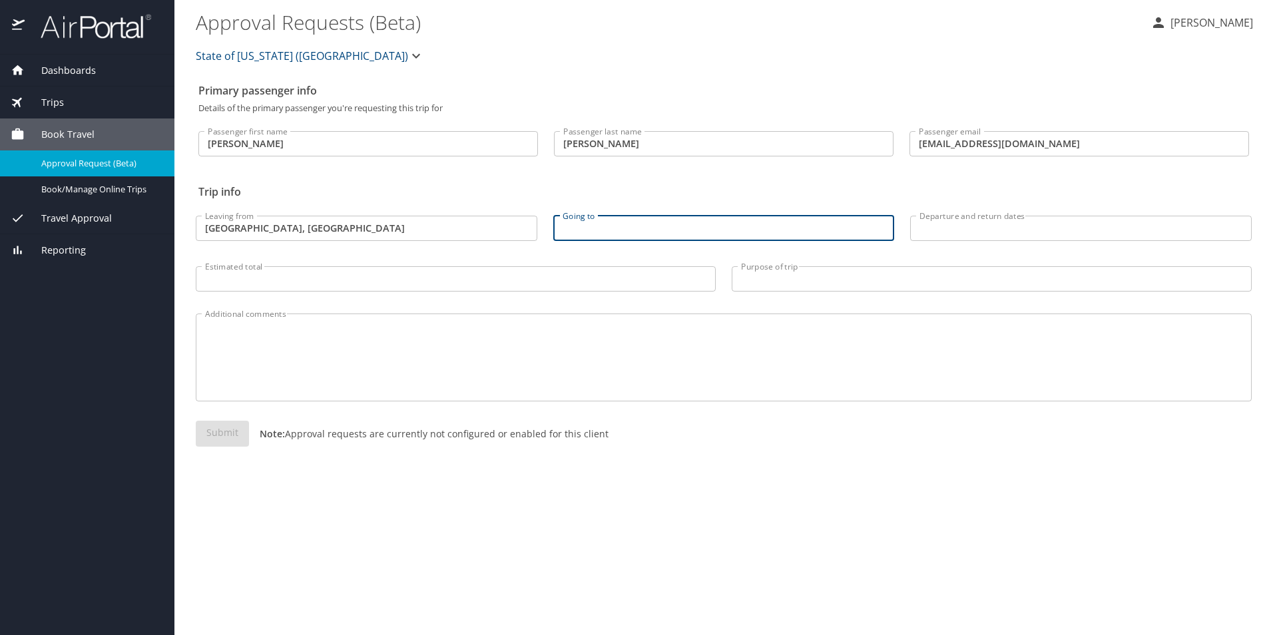
click at [576, 228] on input "Going to" at bounding box center [723, 228] width 341 height 25
type input "l"
type input "LAX"
click at [989, 226] on input "Departure and return dates" at bounding box center [1080, 228] width 341 height 25
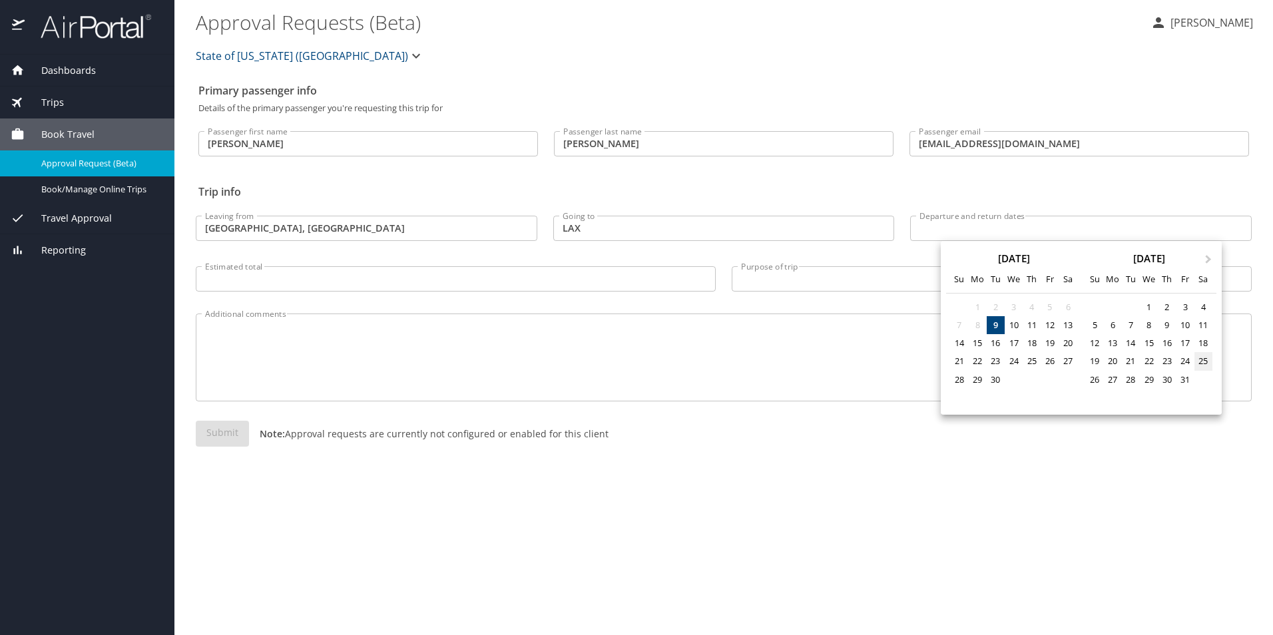
click at [1203, 359] on div "25" at bounding box center [1203, 361] width 18 height 18
click at [1148, 381] on div "29" at bounding box center [1149, 380] width 18 height 18
type input "[DATE] 🠦 [DATE]"
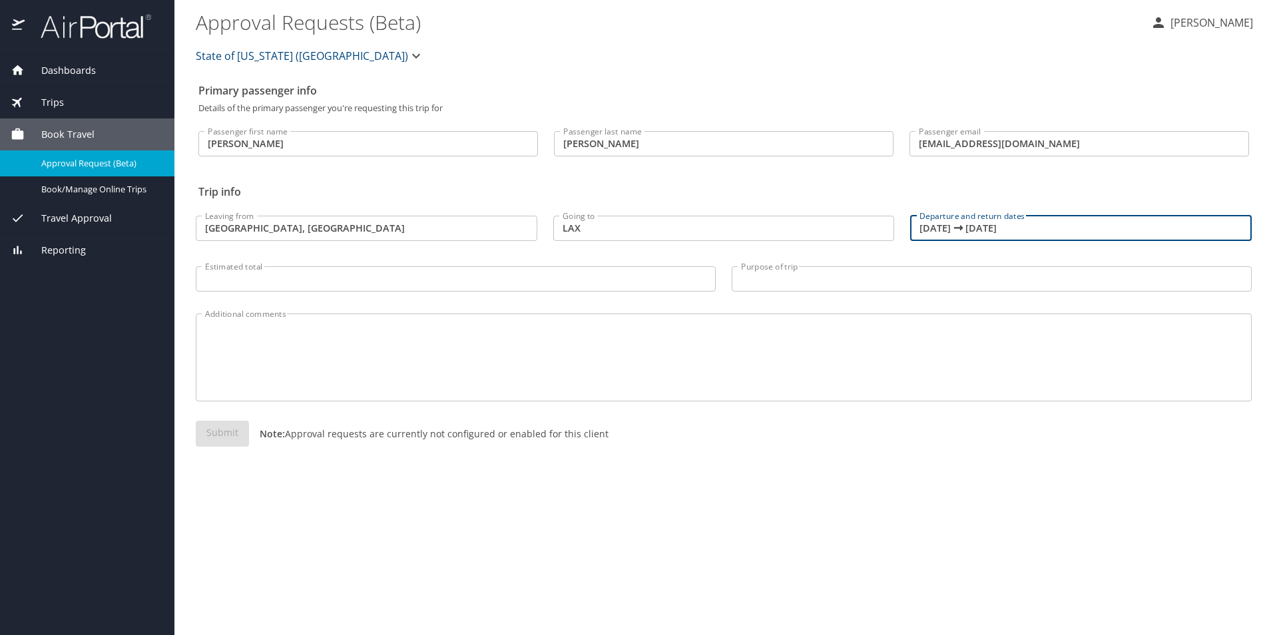
click at [236, 276] on input "Estimated total" at bounding box center [456, 278] width 520 height 25
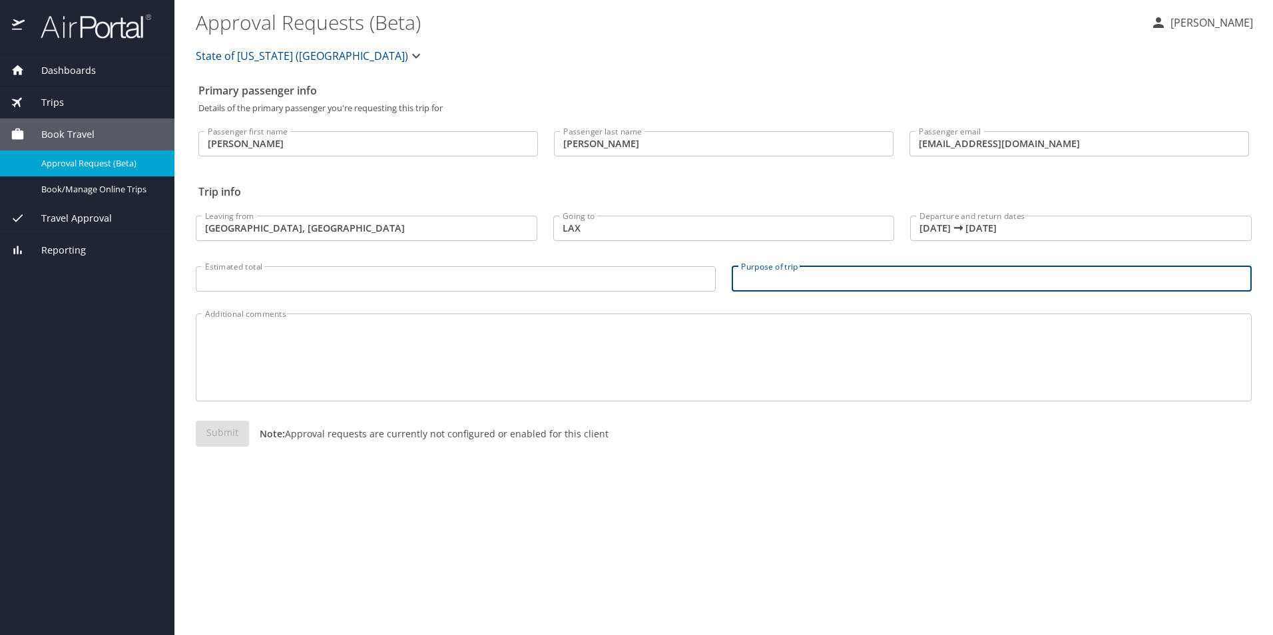
click at [823, 284] on input "Purpose of trip" at bounding box center [992, 278] width 520 height 25
click at [243, 279] on input "Estimated total" at bounding box center [456, 278] width 520 height 25
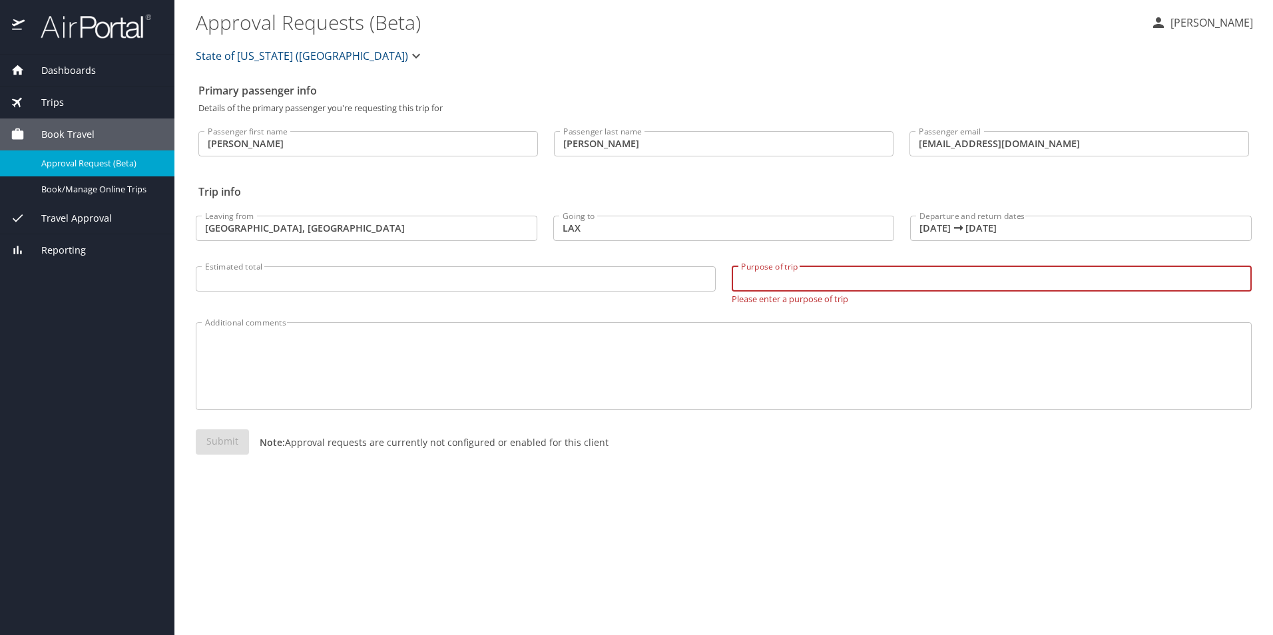
click at [757, 284] on input "Purpose of trip" at bounding box center [992, 278] width 520 height 25
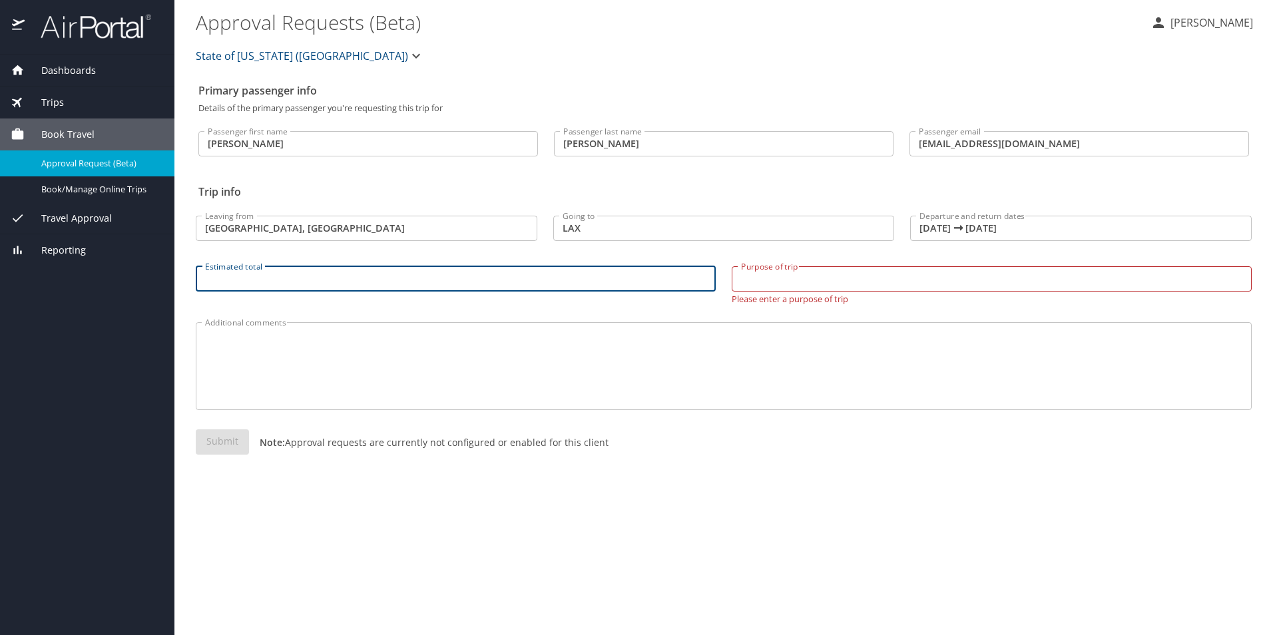
click at [381, 284] on input "Estimated total" at bounding box center [456, 278] width 520 height 25
click at [783, 282] on input "Purpose of trip" at bounding box center [992, 278] width 520 height 25
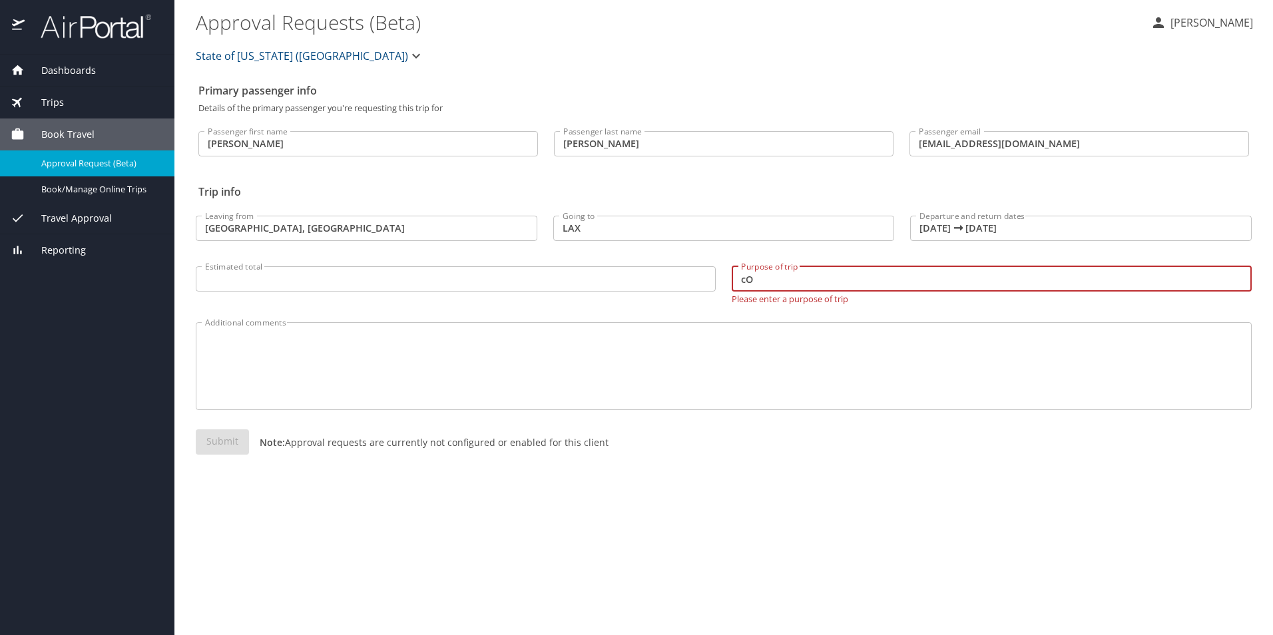
type input "c"
type input "Conference Travel"
click at [923, 400] on div "Additional comments" at bounding box center [724, 366] width 1056 height 88
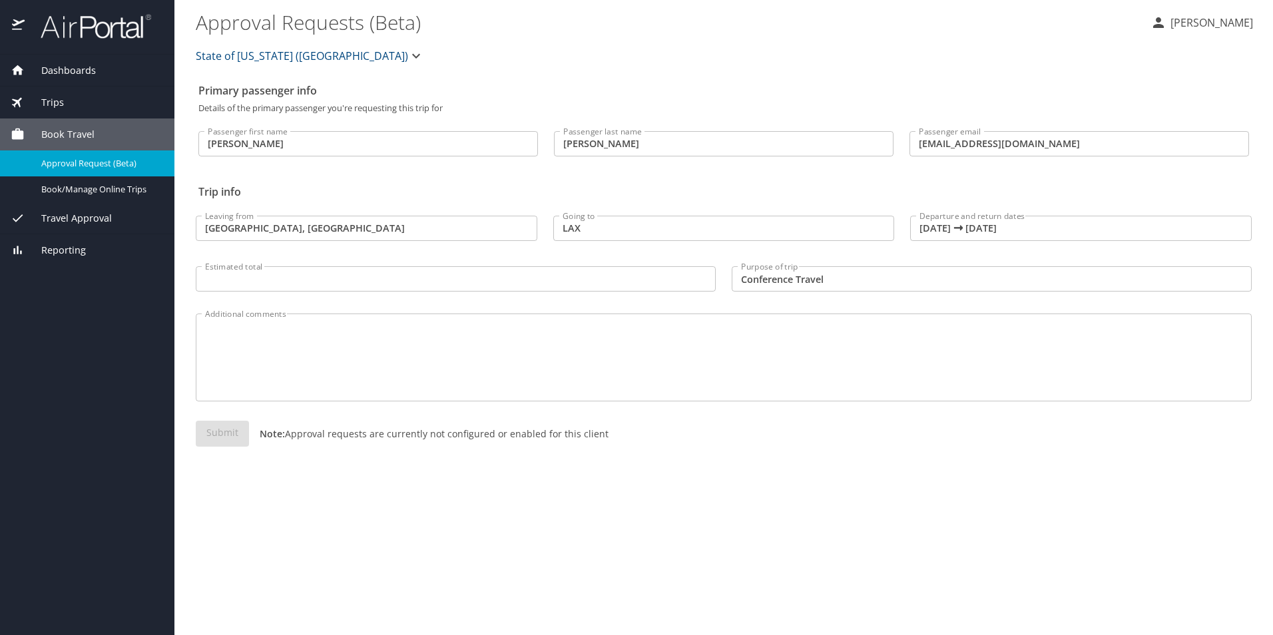
click at [43, 103] on span "Trips" at bounding box center [44, 102] width 39 height 15
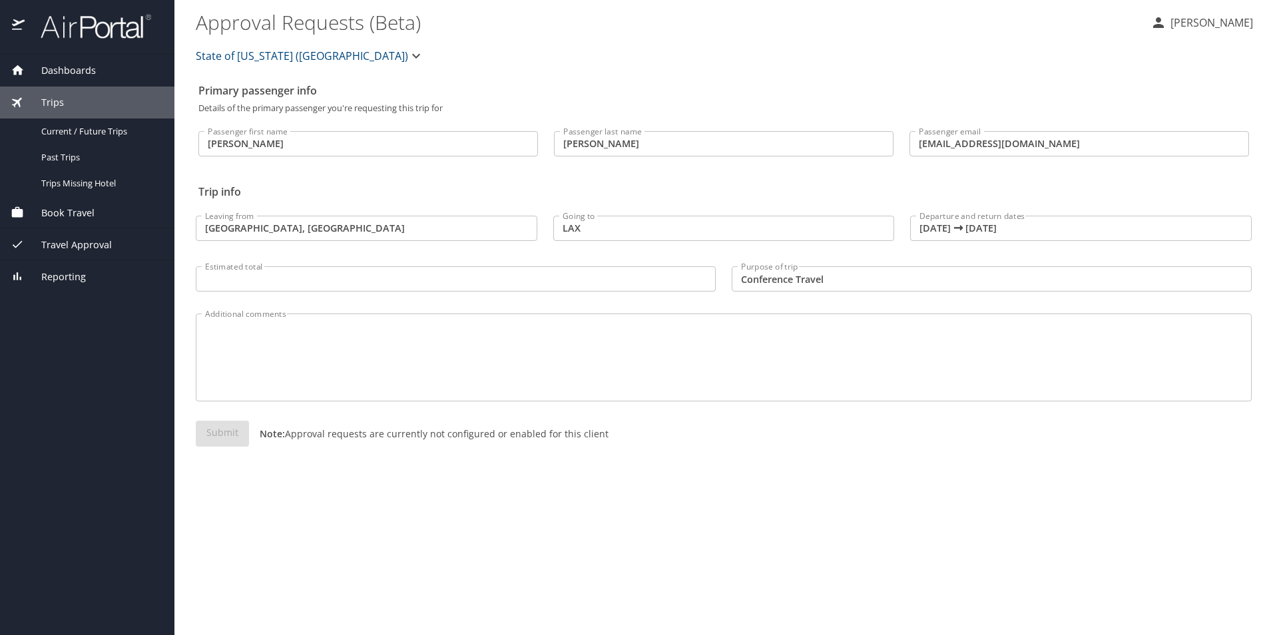
click at [65, 74] on span "Dashboards" at bounding box center [60, 70] width 71 height 15
